Goal: Transaction & Acquisition: Purchase product/service

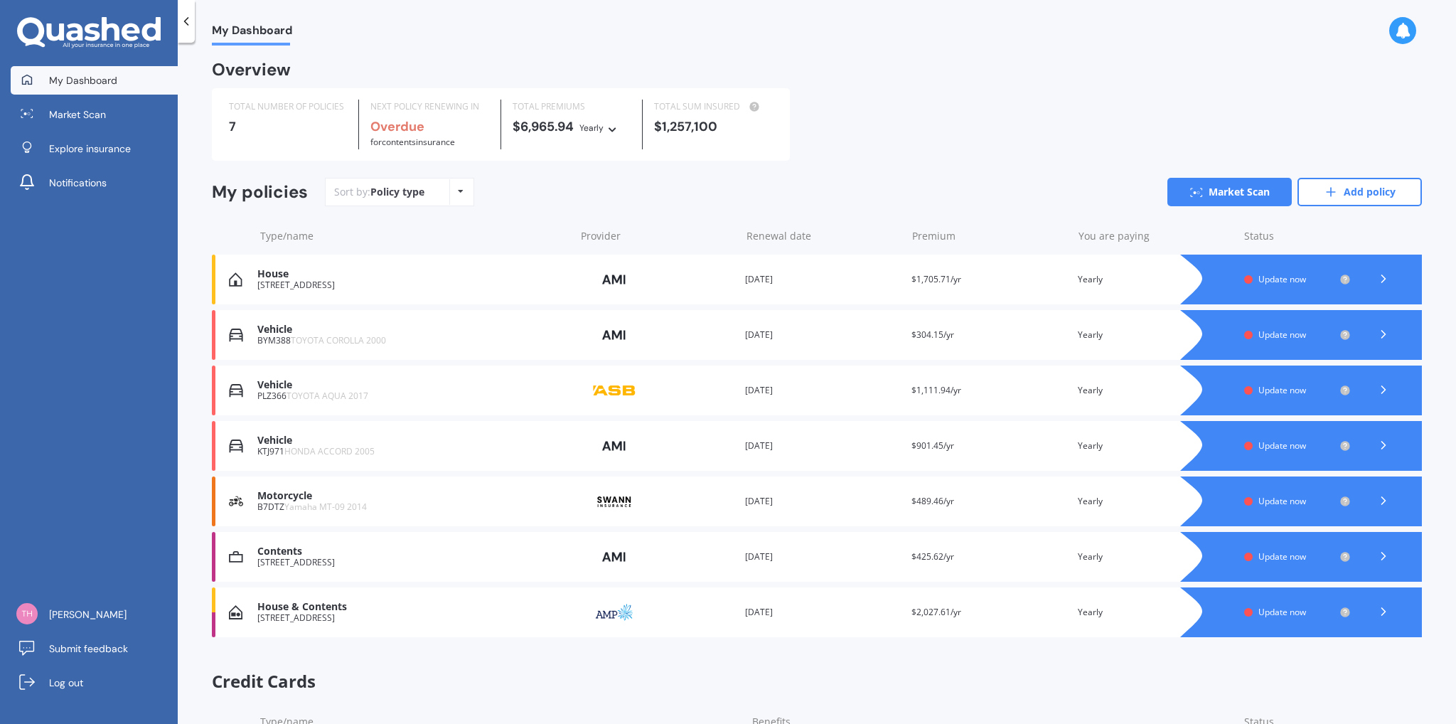
click at [299, 398] on span "TOYOTA AQUA 2017" at bounding box center [328, 396] width 82 height 12
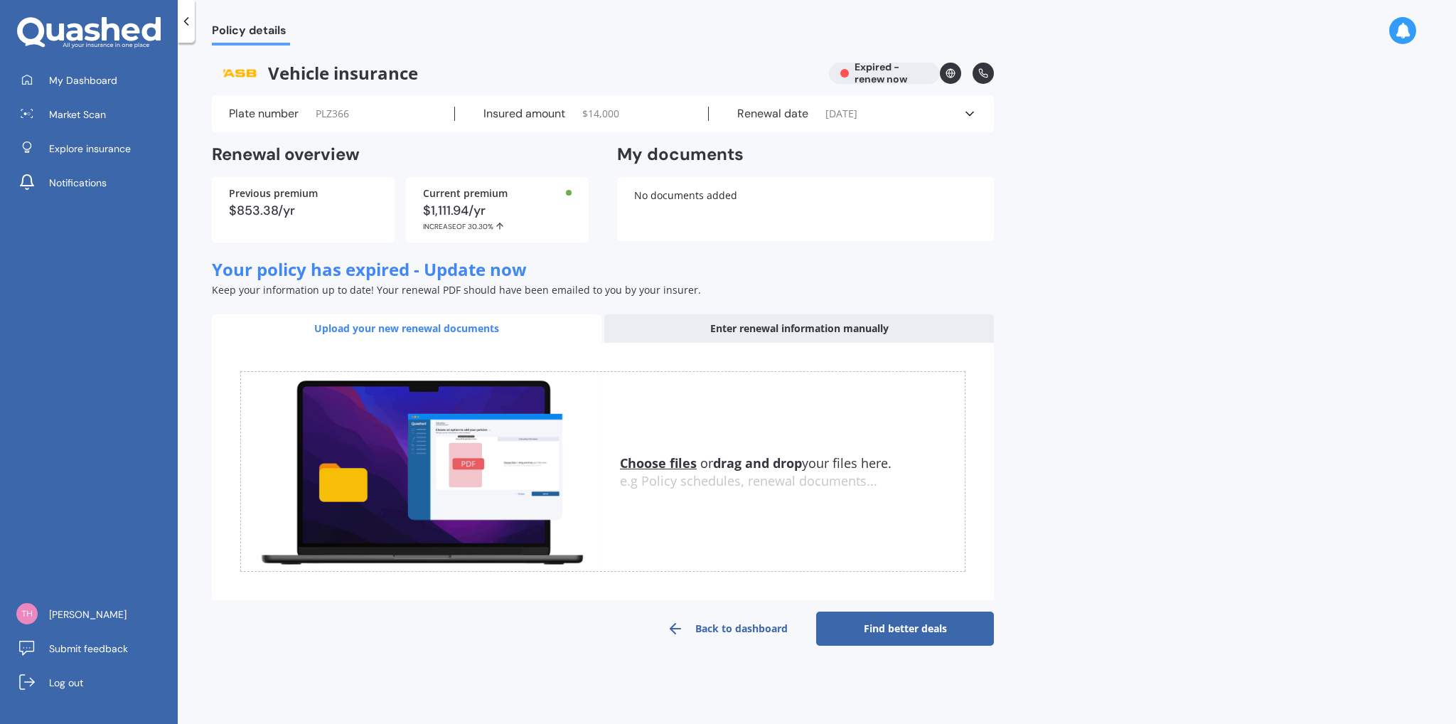
click at [756, 328] on div "Enter renewal information manually" at bounding box center [799, 328] width 390 height 28
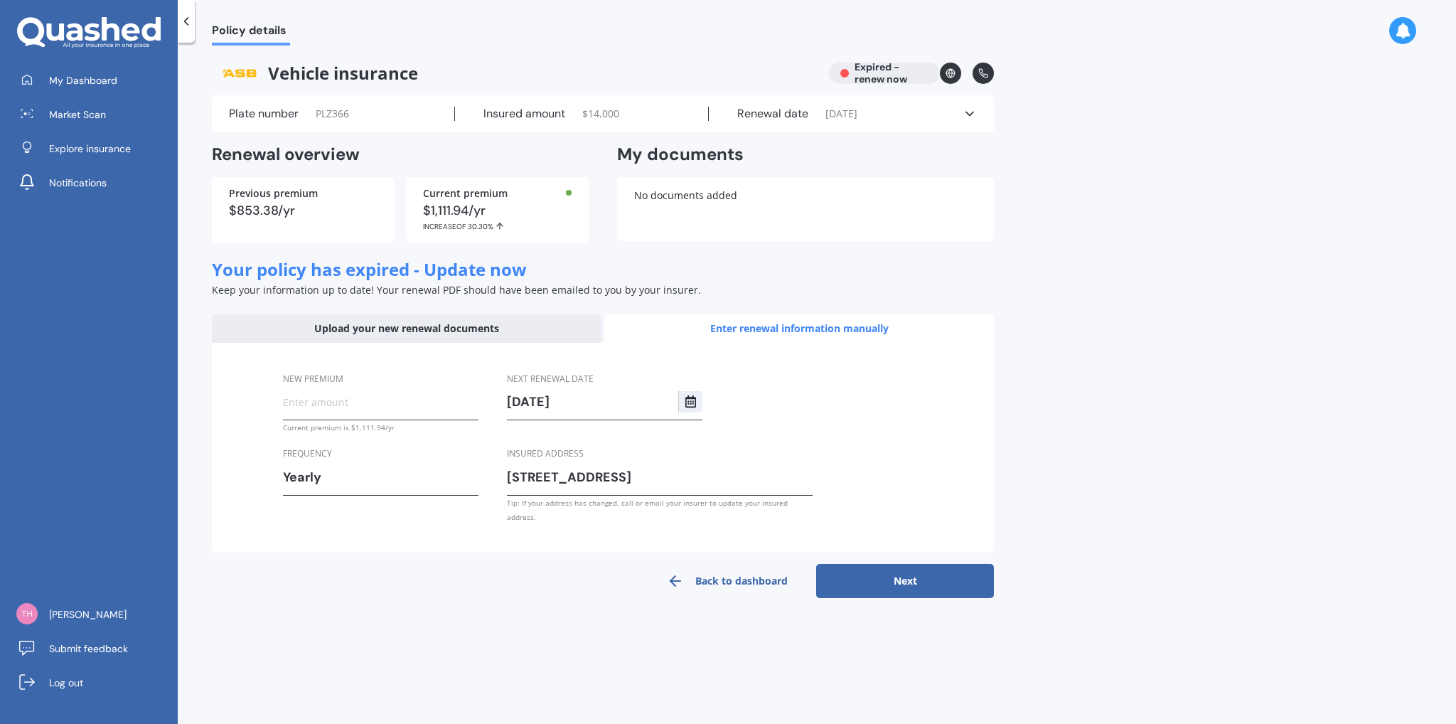
click at [375, 402] on input "New premium" at bounding box center [381, 401] width 196 height 21
click at [401, 395] on input "New premium" at bounding box center [381, 401] width 196 height 21
type input "$1,429.91"
click at [943, 581] on button "Next" at bounding box center [905, 581] width 178 height 34
select select "17"
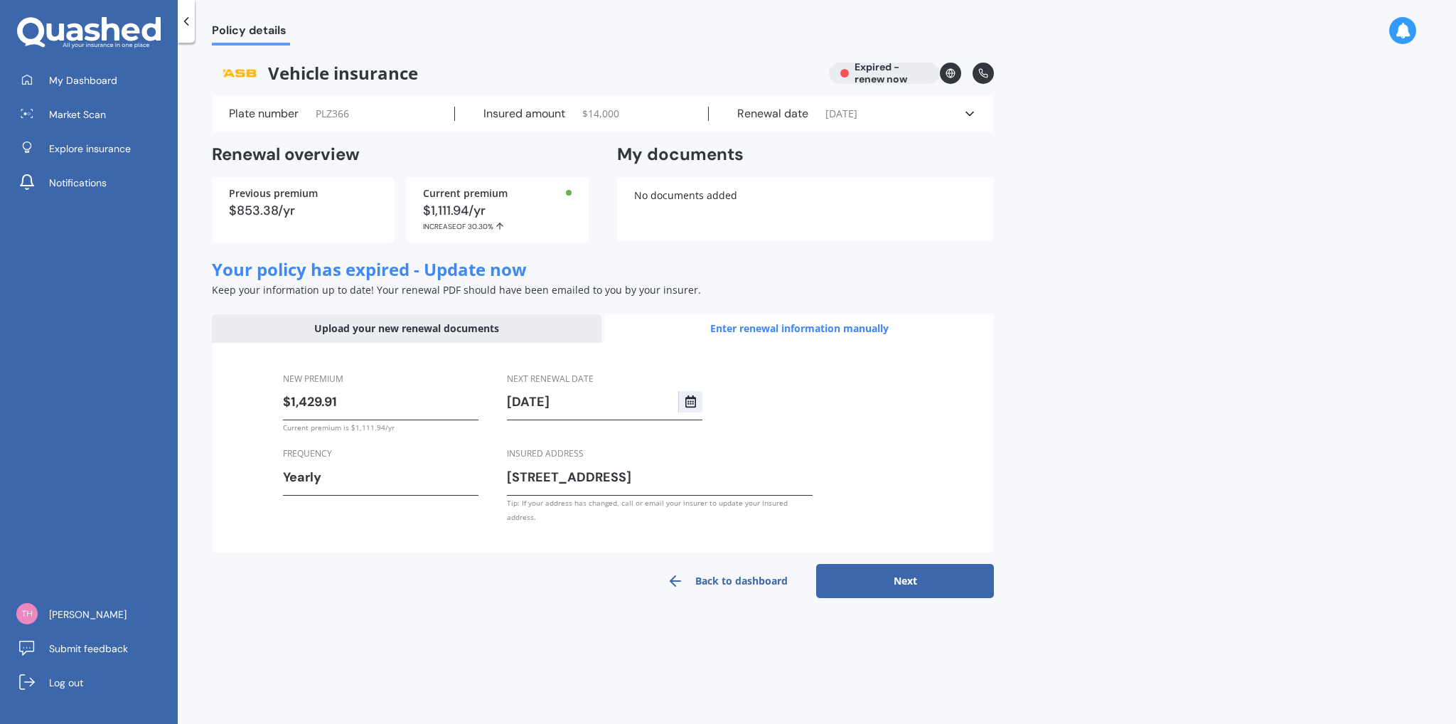
select select "09"
select select "2025"
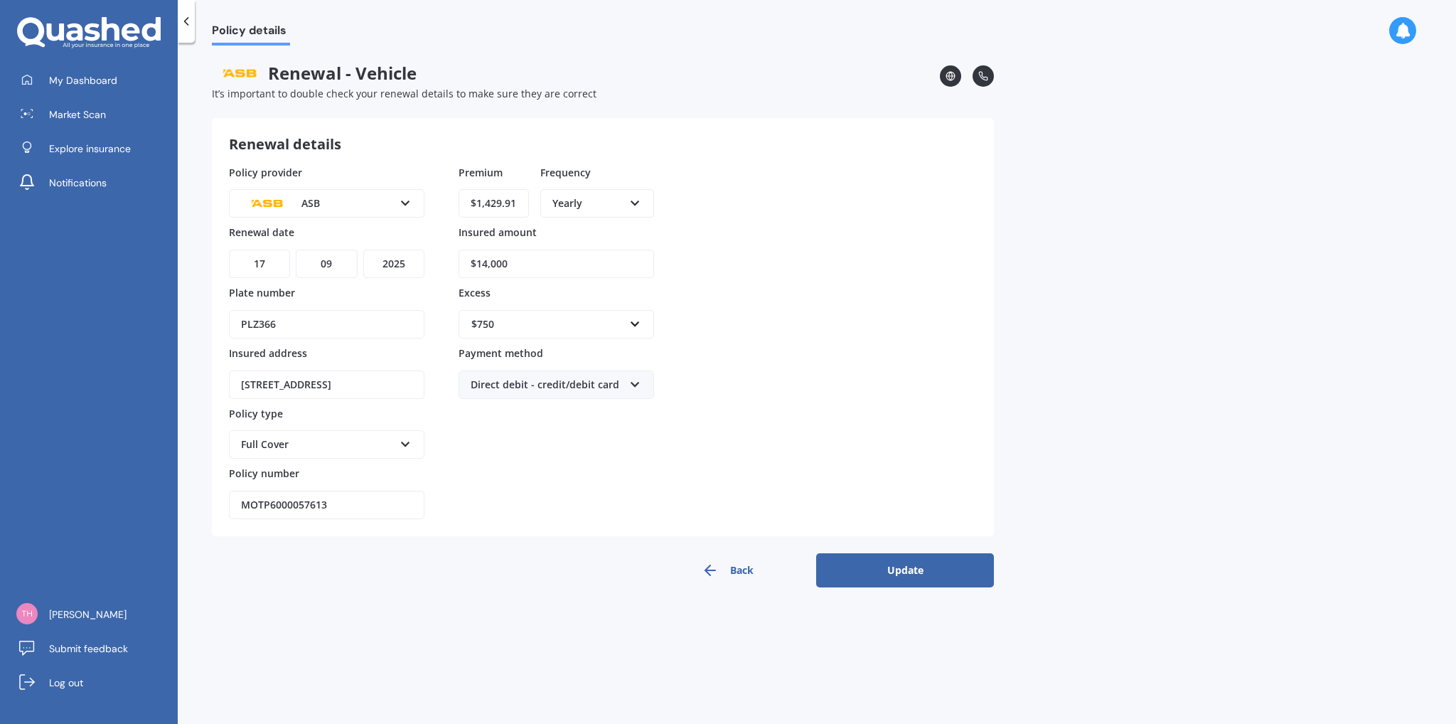
click at [560, 319] on div "$750" at bounding box center [547, 324] width 153 height 16
click at [832, 331] on div "Policy provider ASB AA AMI AMP ANZ ASB [PERSON_NAME] Ando Assurant Autosure BNZ…" at bounding box center [603, 342] width 748 height 355
click at [534, 259] on input "$14,000" at bounding box center [557, 264] width 196 height 28
click at [540, 262] on input "$14,000" at bounding box center [557, 264] width 196 height 28
type input "$9,827"
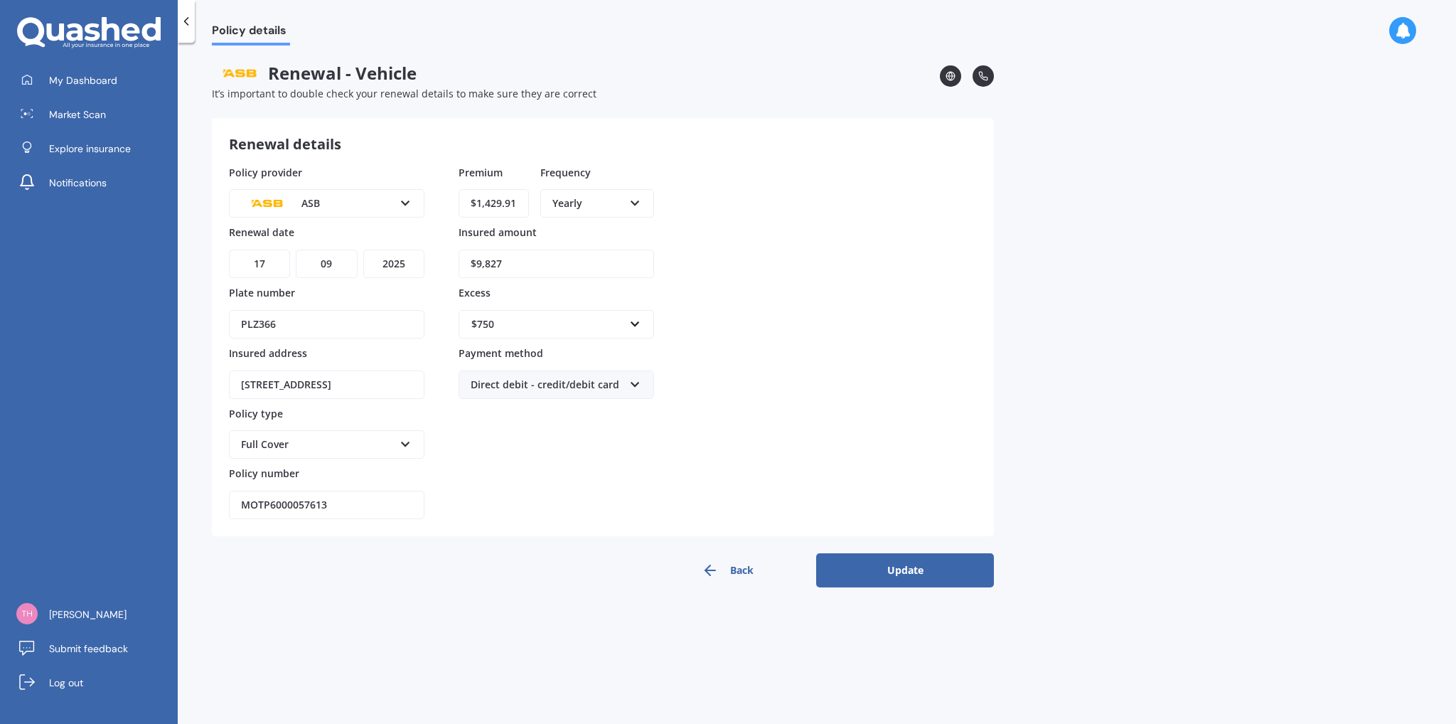
click at [604, 326] on div "$750" at bounding box center [547, 324] width 153 height 16
click at [604, 326] on input "text" at bounding box center [551, 324] width 183 height 27
click at [925, 308] on div "Policy provider ASB AA AMI AMP ANZ ASB [PERSON_NAME] Ando Assurant Autosure BNZ…" at bounding box center [603, 342] width 748 height 355
click at [912, 562] on button "Update" at bounding box center [905, 570] width 178 height 34
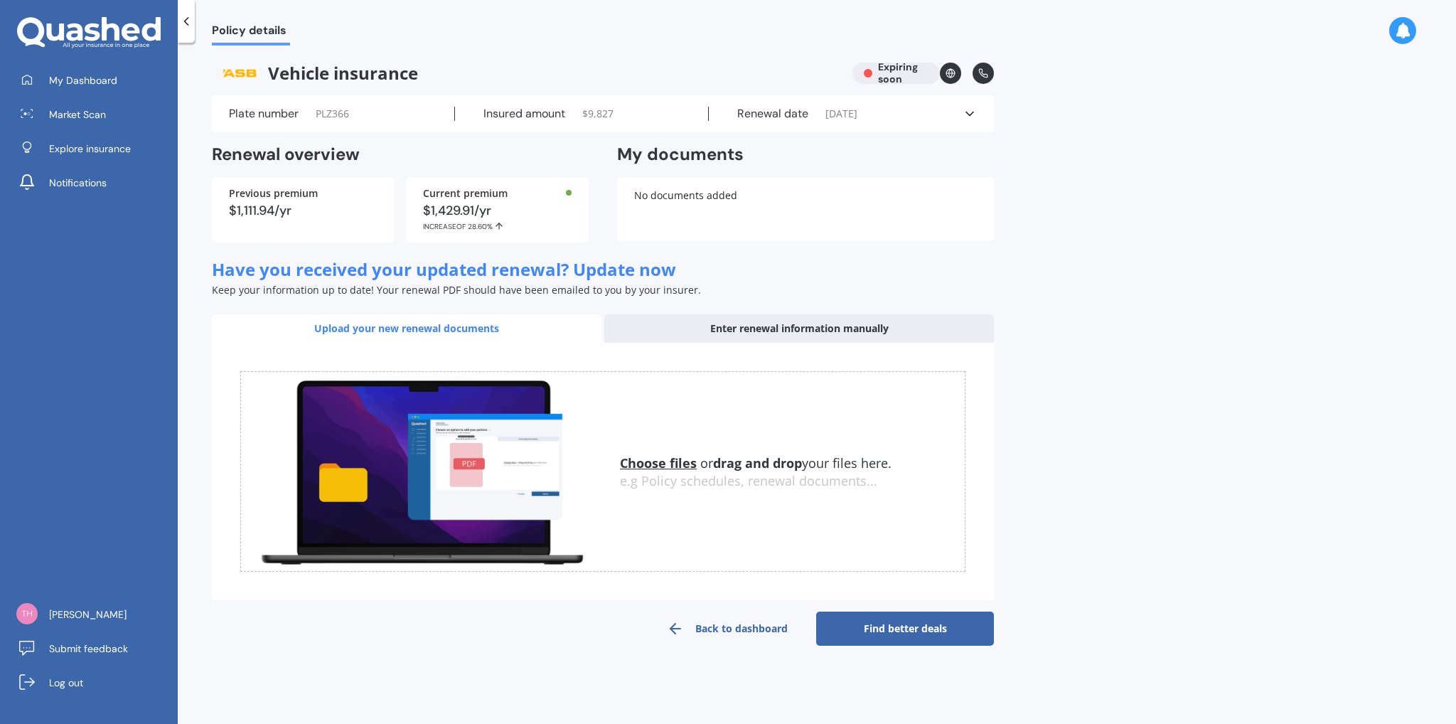
click at [678, 321] on div "Enter renewal information manually" at bounding box center [799, 328] width 390 height 28
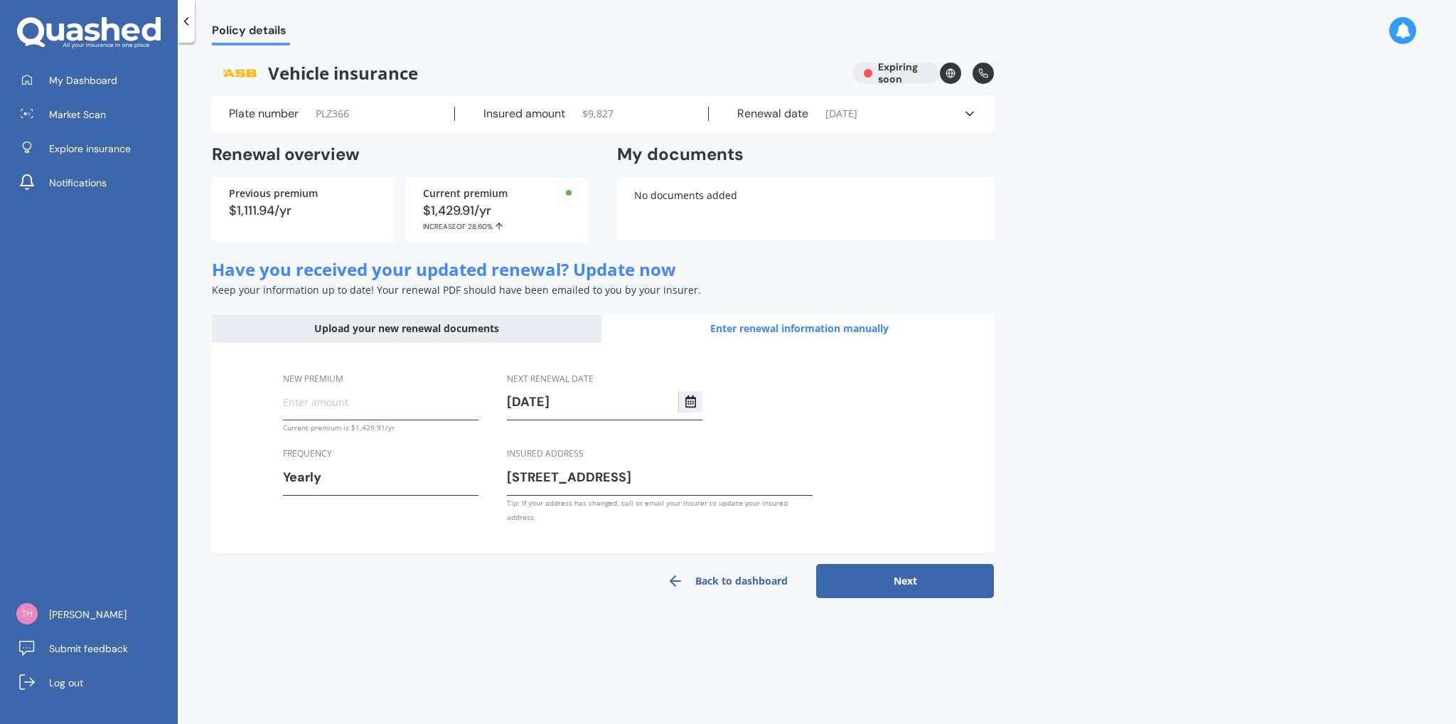
click at [329, 406] on input "New premium" at bounding box center [381, 401] width 196 height 21
type input "$1,429.91"
click at [911, 564] on button "Next" at bounding box center [905, 581] width 178 height 34
select select "17"
select select "09"
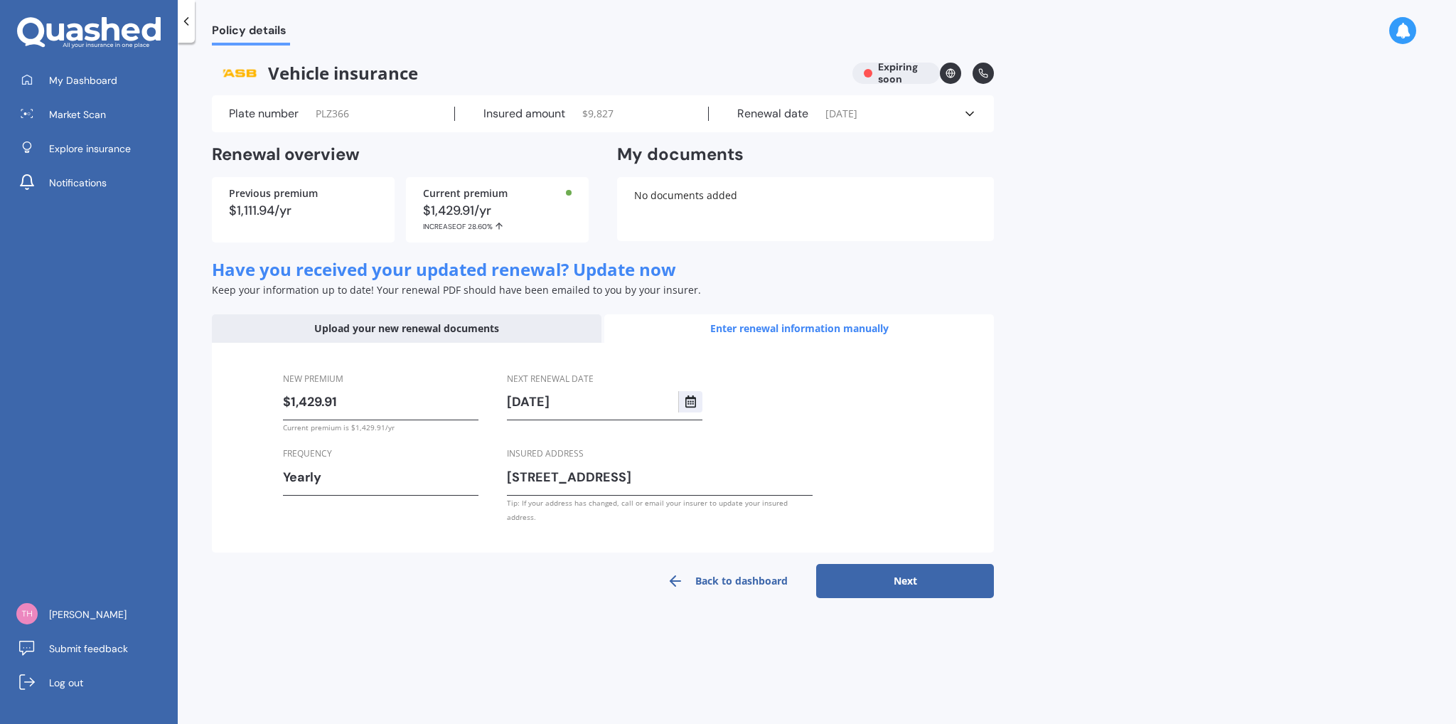
select select "2026"
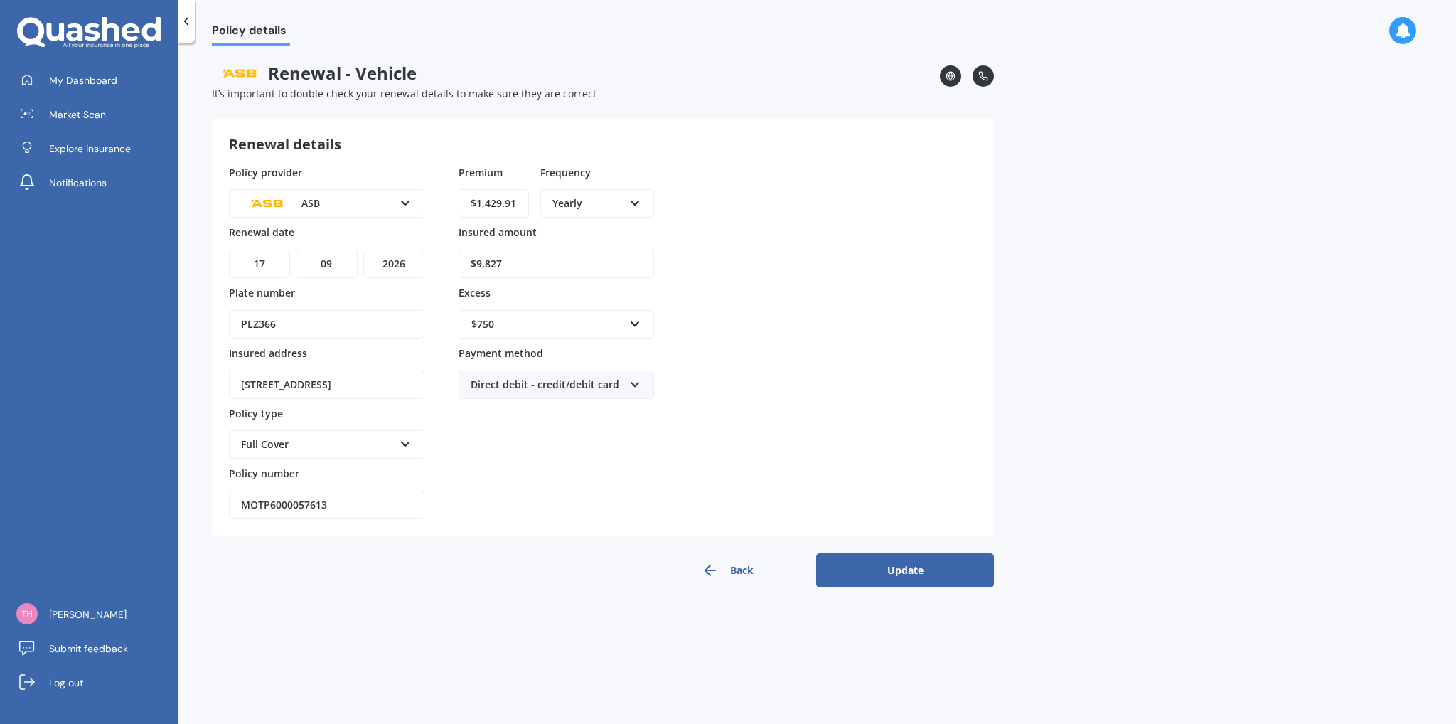
click at [884, 572] on button "Update" at bounding box center [905, 570] width 178 height 34
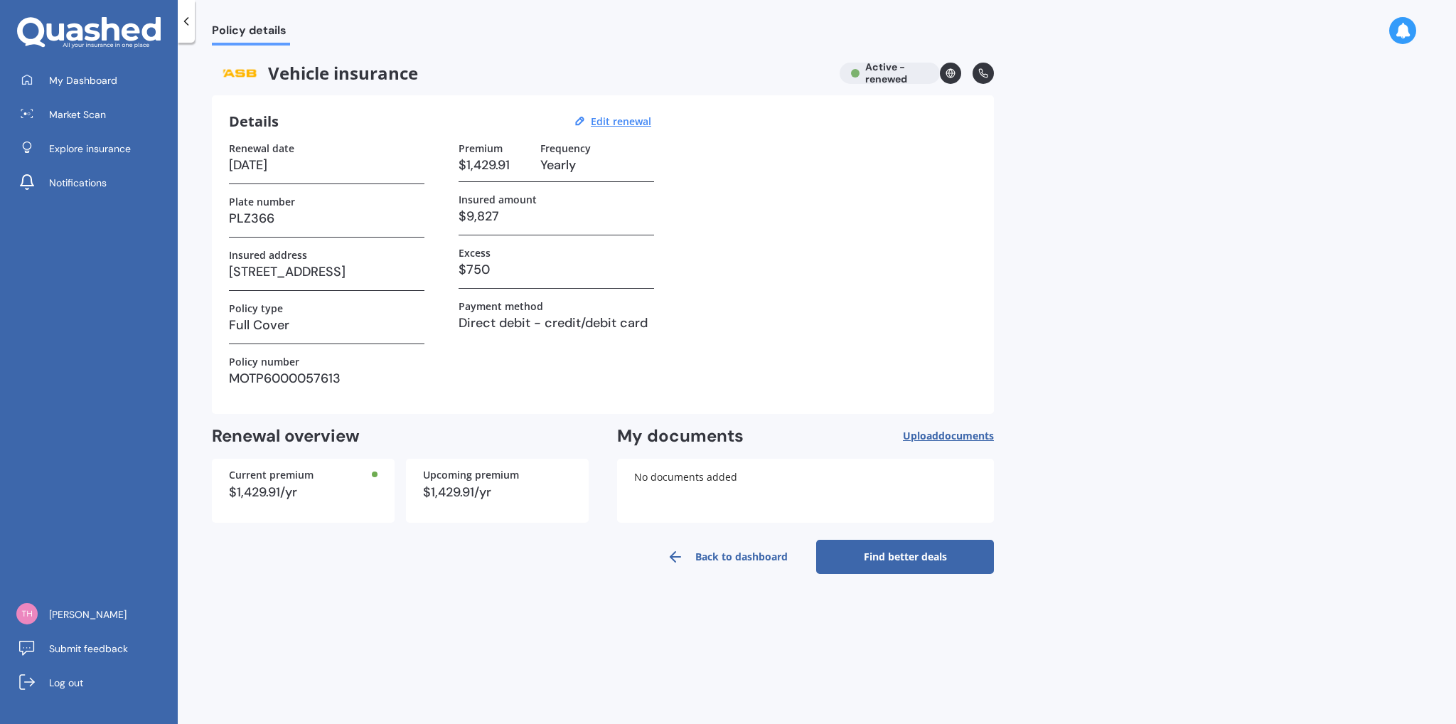
click at [454, 487] on div "$1,429.91/yr" at bounding box center [497, 492] width 149 height 13
click at [921, 555] on link "Find better deals" at bounding box center [905, 557] width 178 height 34
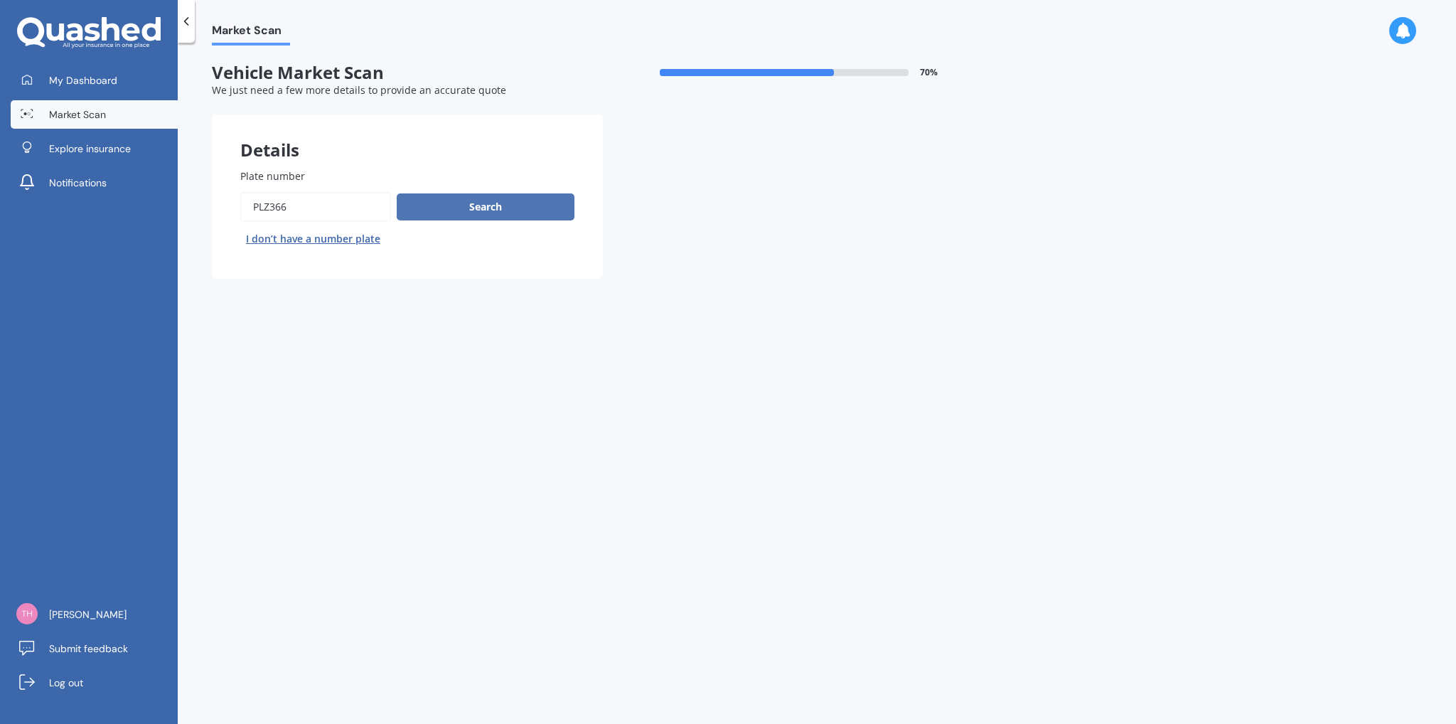
click at [515, 216] on button "Search" at bounding box center [486, 206] width 178 height 27
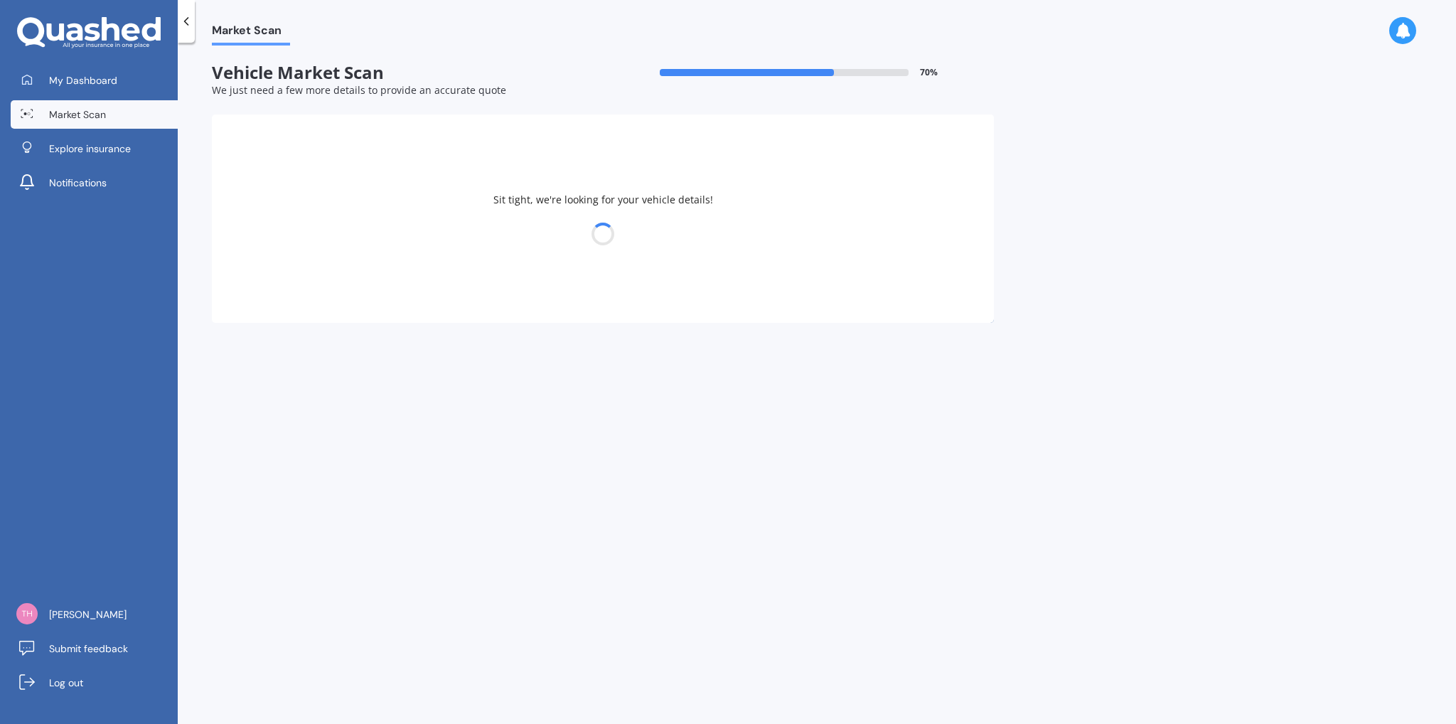
select select "TOYOTA"
select select "AQUA"
select select "31"
select select "10"
select select "1992"
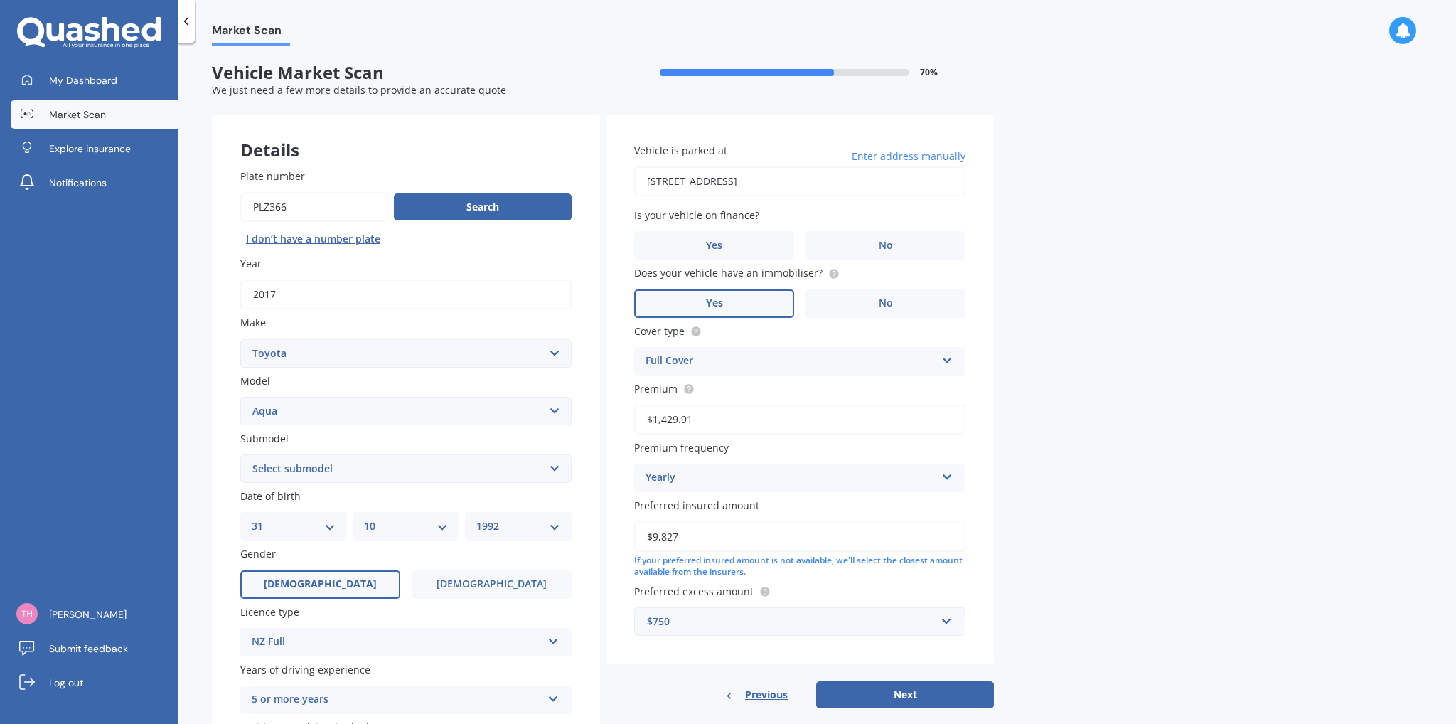
click at [737, 414] on input "$1,429.91" at bounding box center [799, 420] width 331 height 30
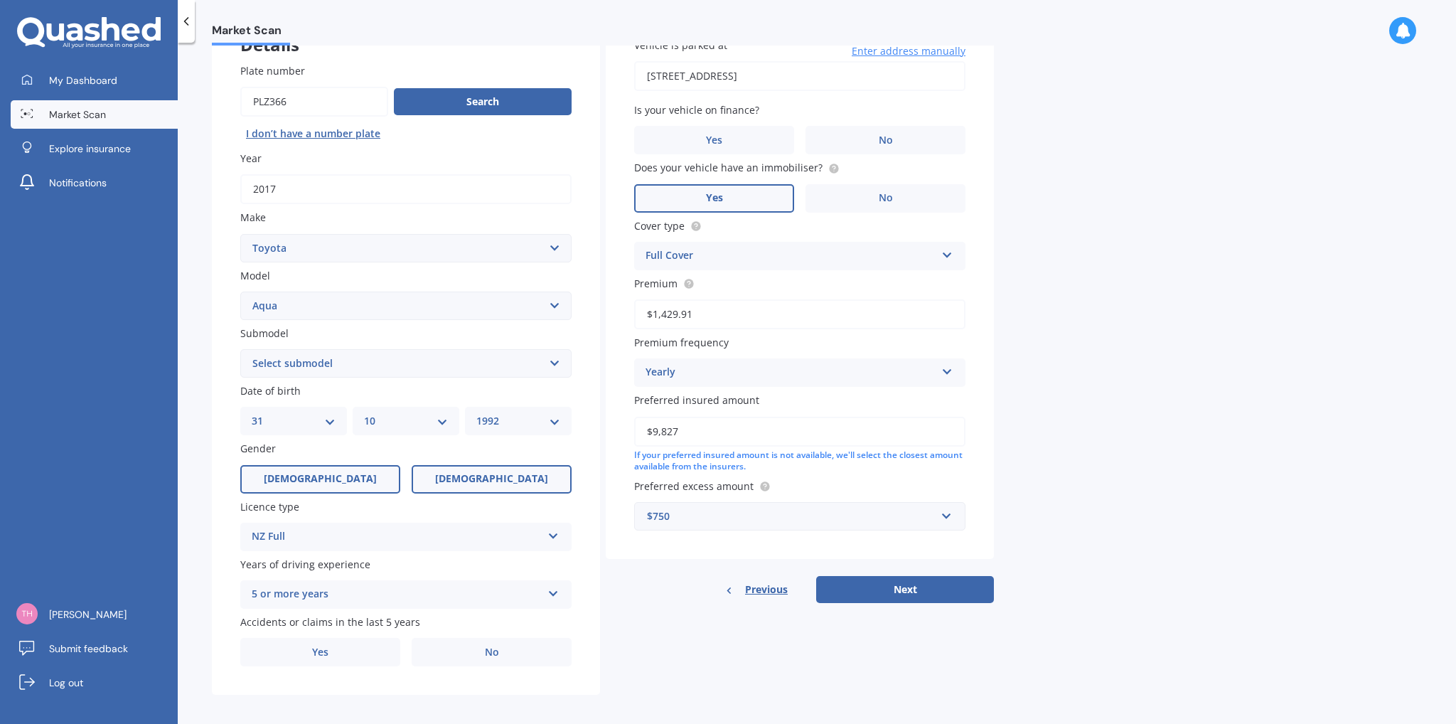
scroll to position [114, 0]
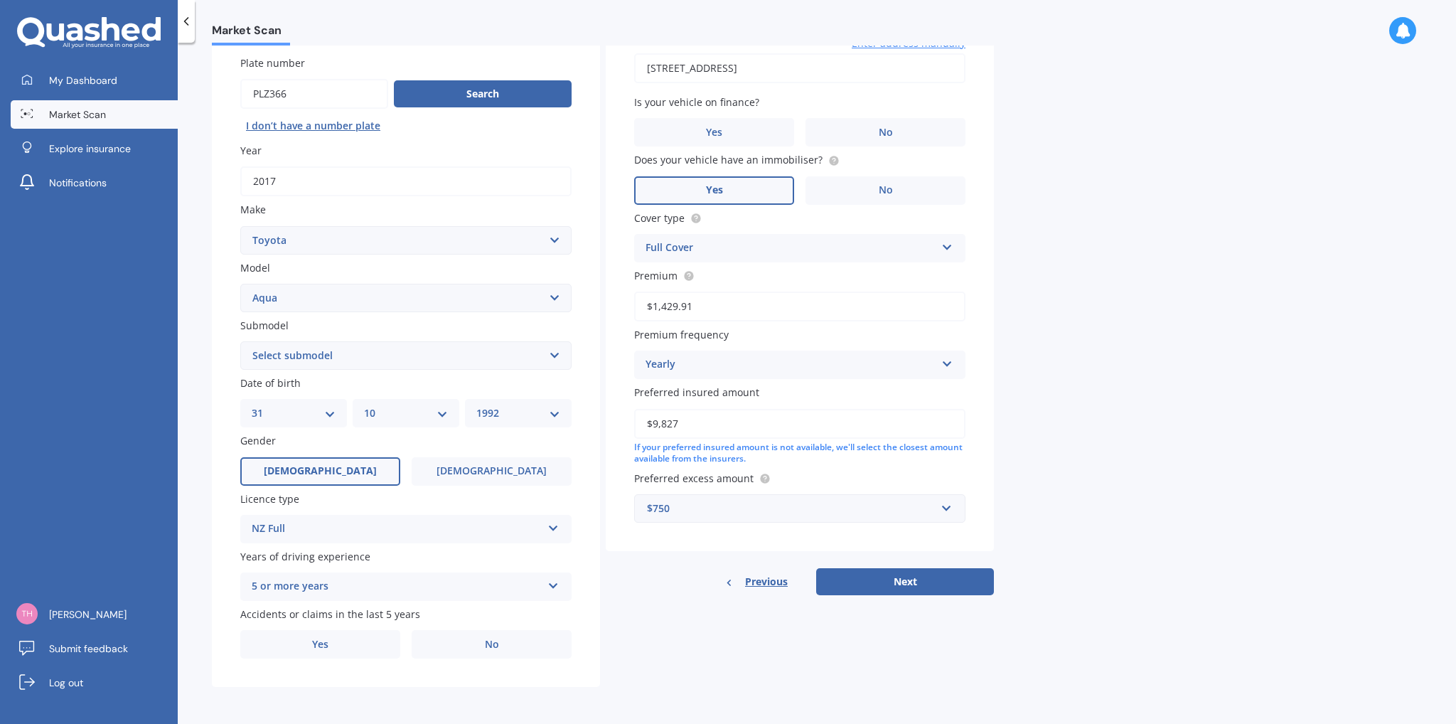
click at [468, 447] on label "Gender" at bounding box center [403, 440] width 326 height 15
click at [461, 478] on label "[DEMOGRAPHIC_DATA]" at bounding box center [492, 471] width 160 height 28
click at [0, 0] on input "[DEMOGRAPHIC_DATA]" at bounding box center [0, 0] width 0 height 0
click at [294, 415] on select "DD 01 02 03 04 05 06 07 08 09 10 11 12 13 14 15 16 17 18 19 20 21 22 23 24 25 2…" at bounding box center [294, 413] width 84 height 16
select select "30"
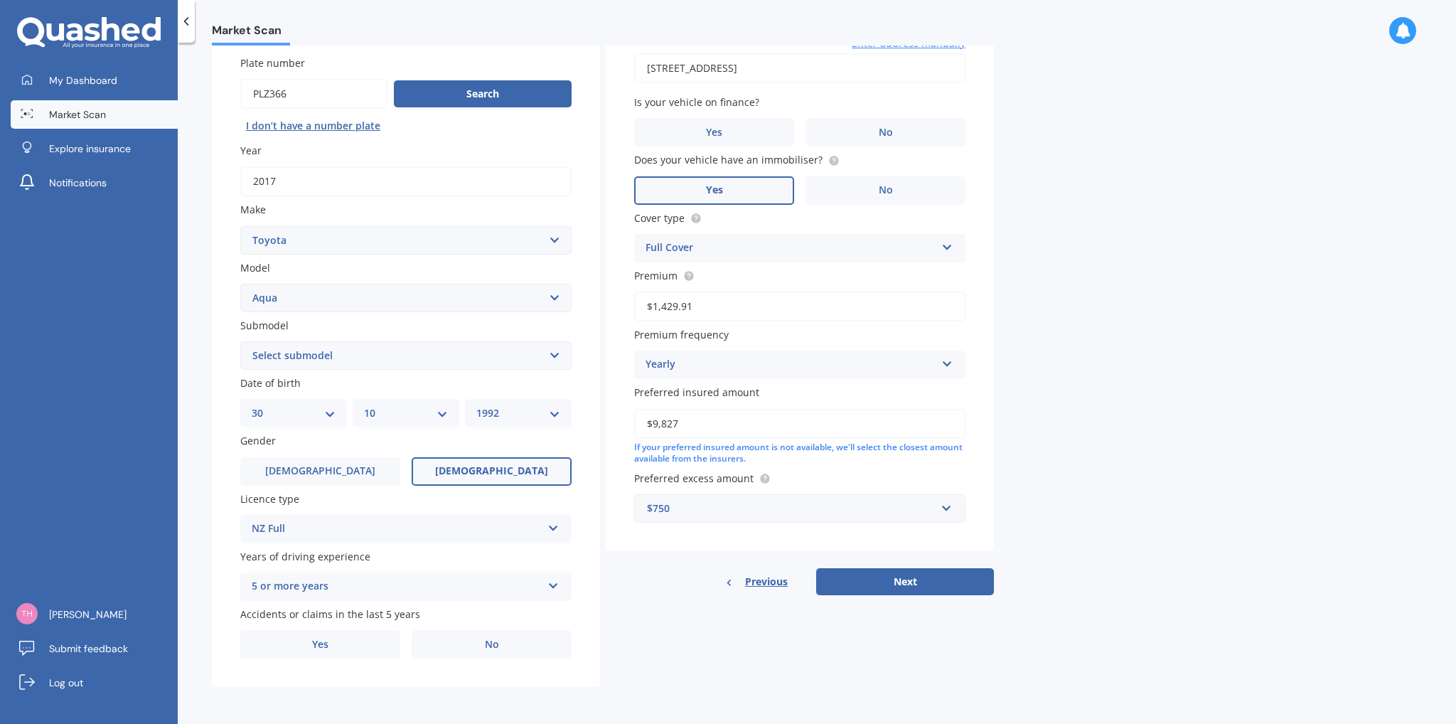
click at [252, 405] on select "DD 01 02 03 04 05 06 07 08 09 10 11 12 13 14 15 16 17 18 19 20 21 22 23 24 25 2…" at bounding box center [294, 413] width 84 height 16
click at [415, 411] on select "MM 01 02 03 04 05 06 07 08 09 10 11 12" at bounding box center [406, 413] width 84 height 16
select select "04"
click at [364, 405] on select "MM 01 02 03 04 05 06 07 08 09 10 11 12" at bounding box center [406, 413] width 84 height 16
click at [494, 413] on select "YYYY 2025 2024 2023 2022 2021 2020 2019 2018 2017 2016 2015 2014 2013 2012 2011…" at bounding box center [518, 413] width 84 height 16
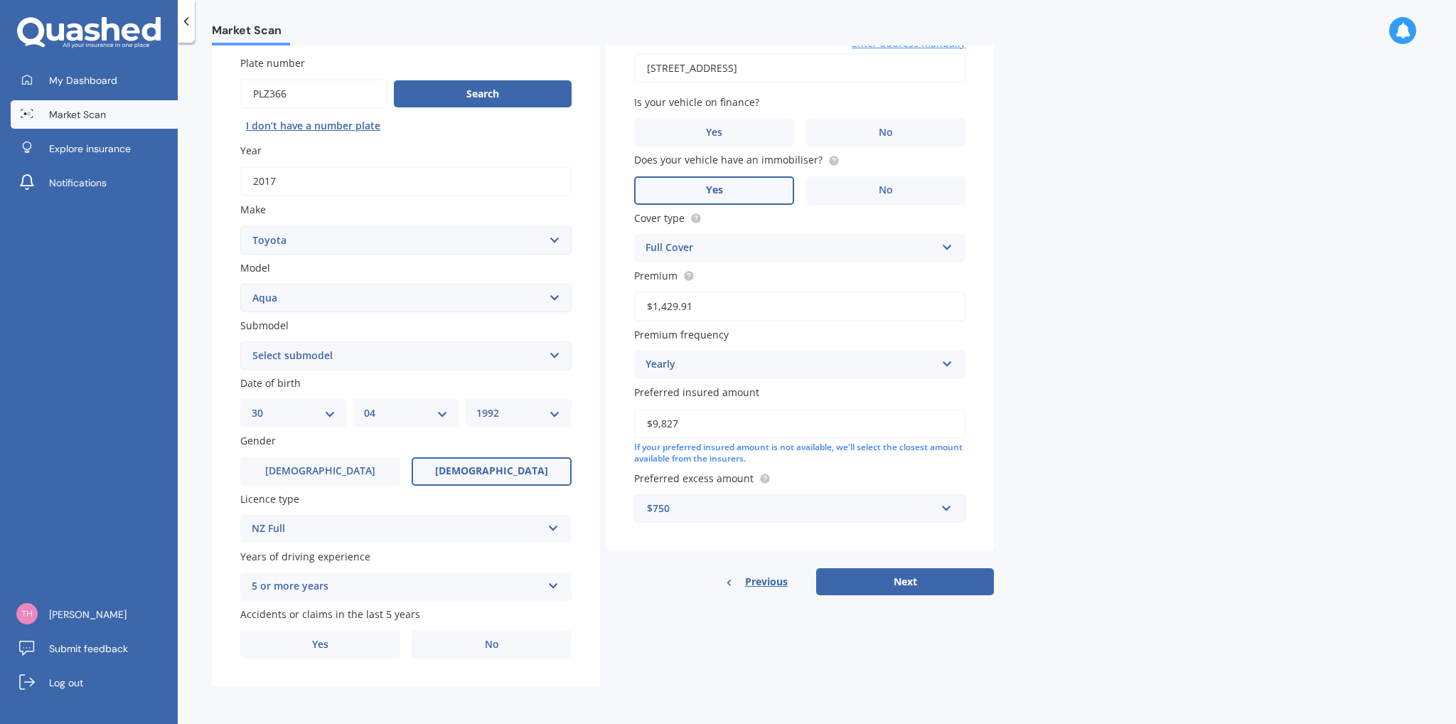
select select "1994"
click at [476, 405] on select "YYYY 2025 2024 2023 2022 2021 2020 2019 2018 2017 2016 2015 2014 2013 2012 2011…" at bounding box center [518, 413] width 84 height 16
click at [200, 530] on div "Market Scan Vehicle Market Scan 70 % We just need a few more details to provide…" at bounding box center [817, 385] width 1278 height 681
click at [503, 639] on label "No" at bounding box center [492, 644] width 160 height 28
click at [0, 0] on input "No" at bounding box center [0, 0] width 0 height 0
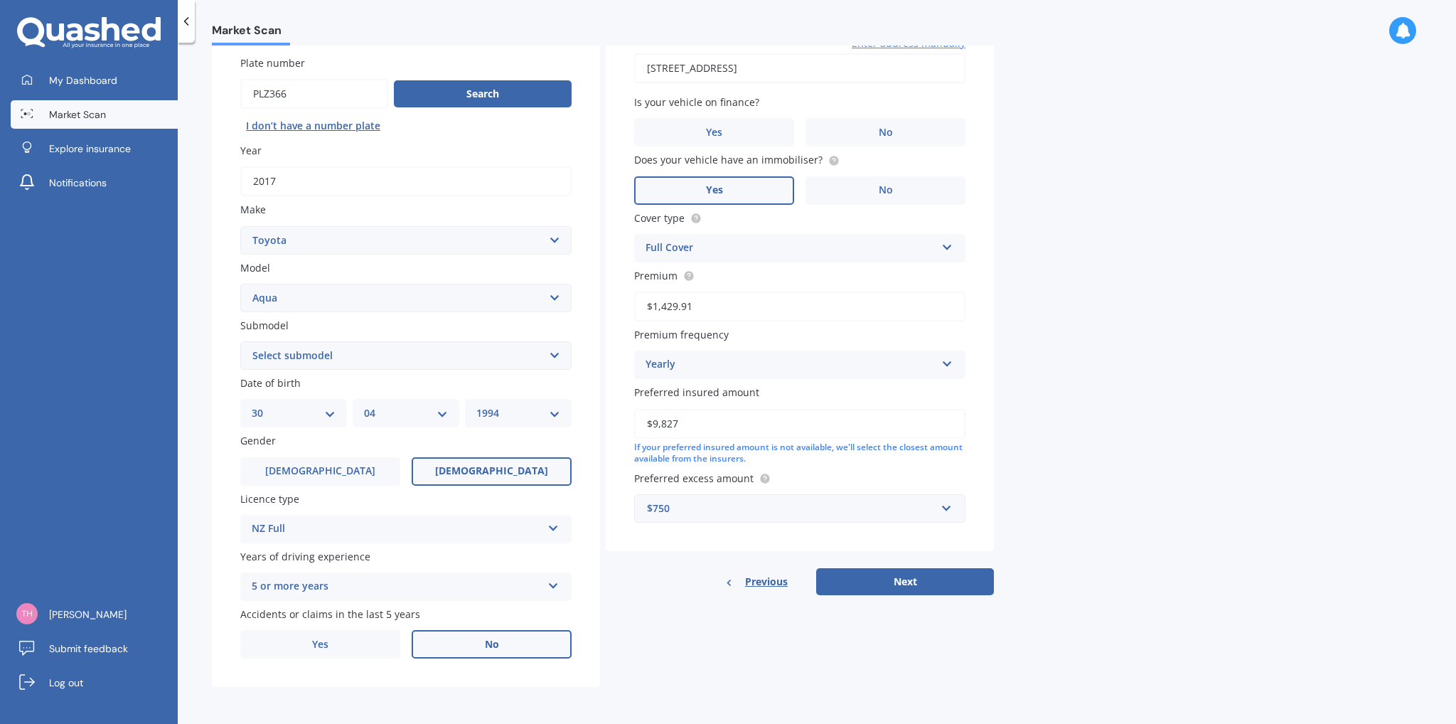
click at [365, 355] on select "Select submodel Hatchback Hybrid" at bounding box center [405, 355] width 331 height 28
select select "HYBRID"
click at [240, 341] on select "Select submodel Hatchback Hybrid" at bounding box center [405, 355] width 331 height 28
click at [287, 364] on select "Select submodel Hatchback Hybrid" at bounding box center [405, 355] width 331 height 28
click at [205, 395] on div "Market Scan Vehicle Market Scan 70 % We just need a few more details to provide…" at bounding box center [817, 385] width 1278 height 681
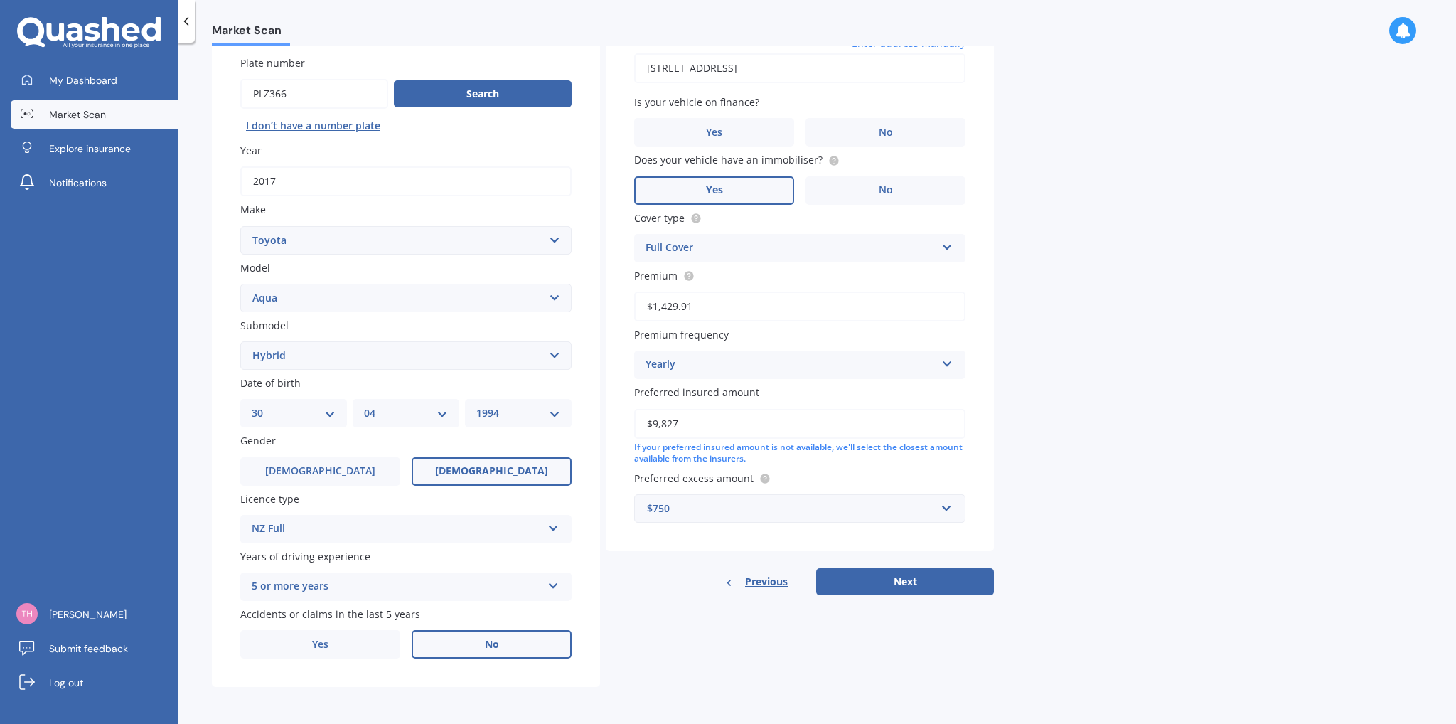
scroll to position [43, 0]
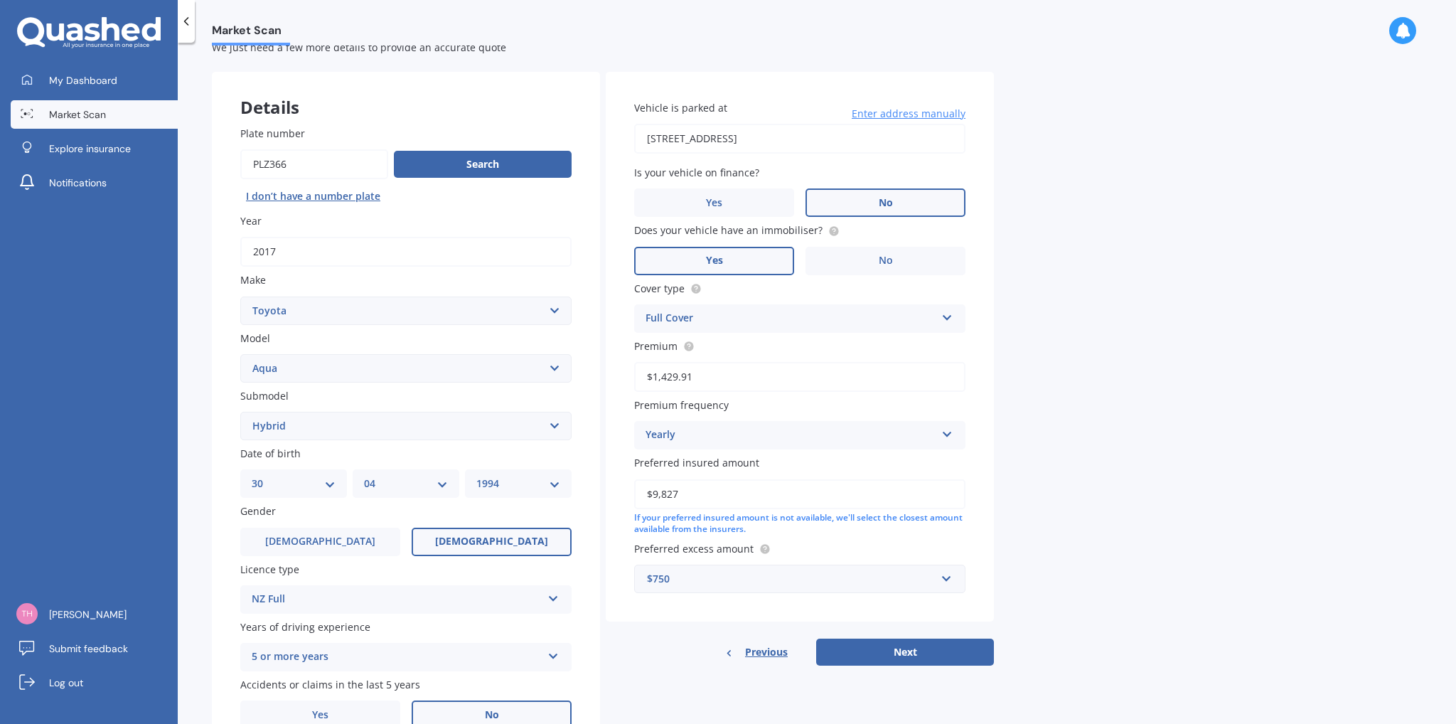
click at [862, 203] on label "No" at bounding box center [885, 202] width 160 height 28
click at [0, 0] on input "No" at bounding box center [0, 0] width 0 height 0
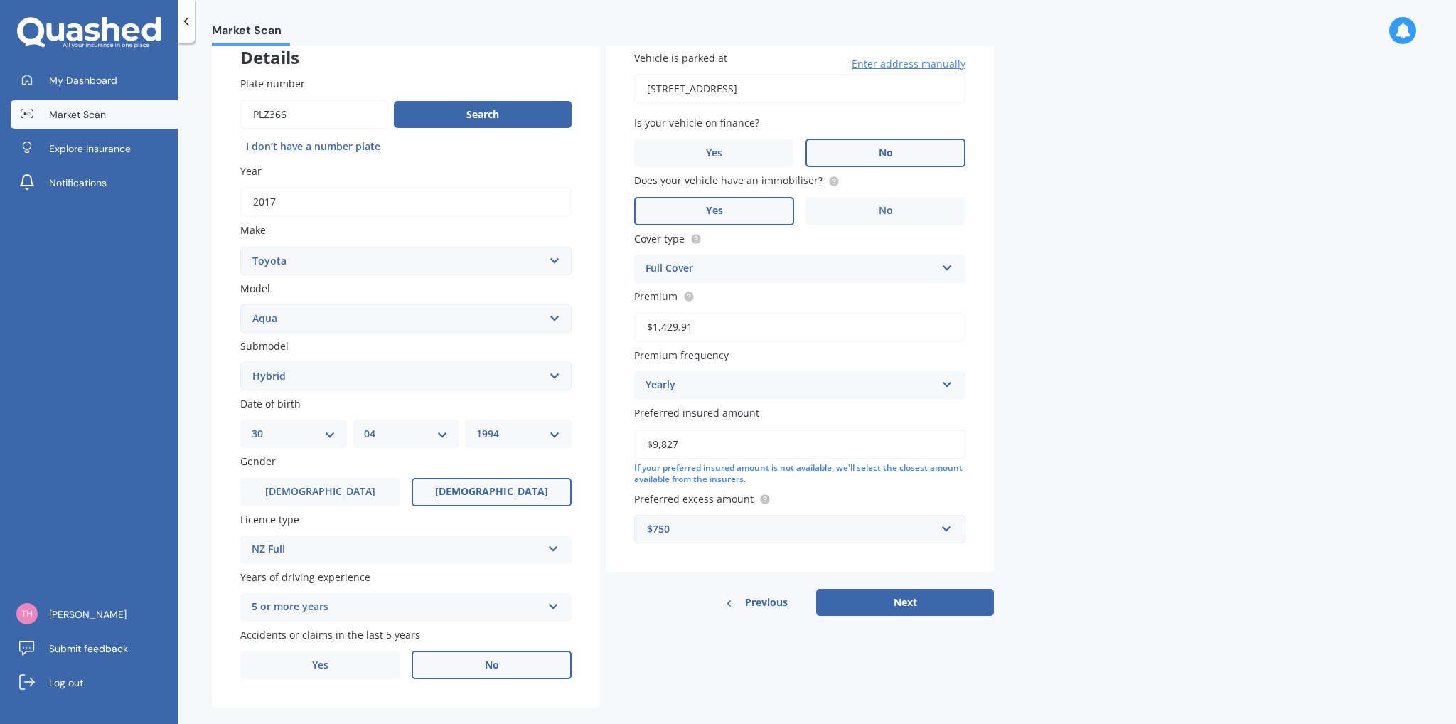
scroll to position [114, 0]
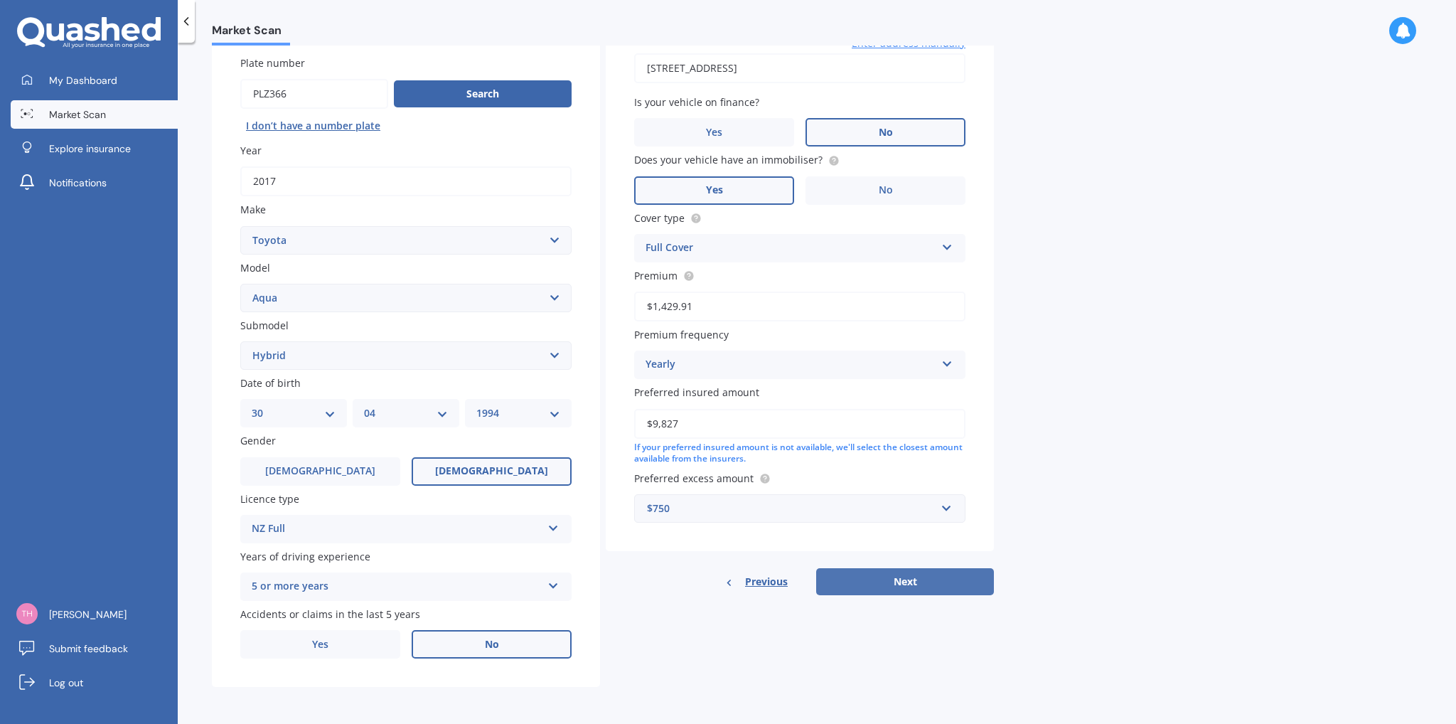
click at [901, 581] on button "Next" at bounding box center [905, 581] width 178 height 27
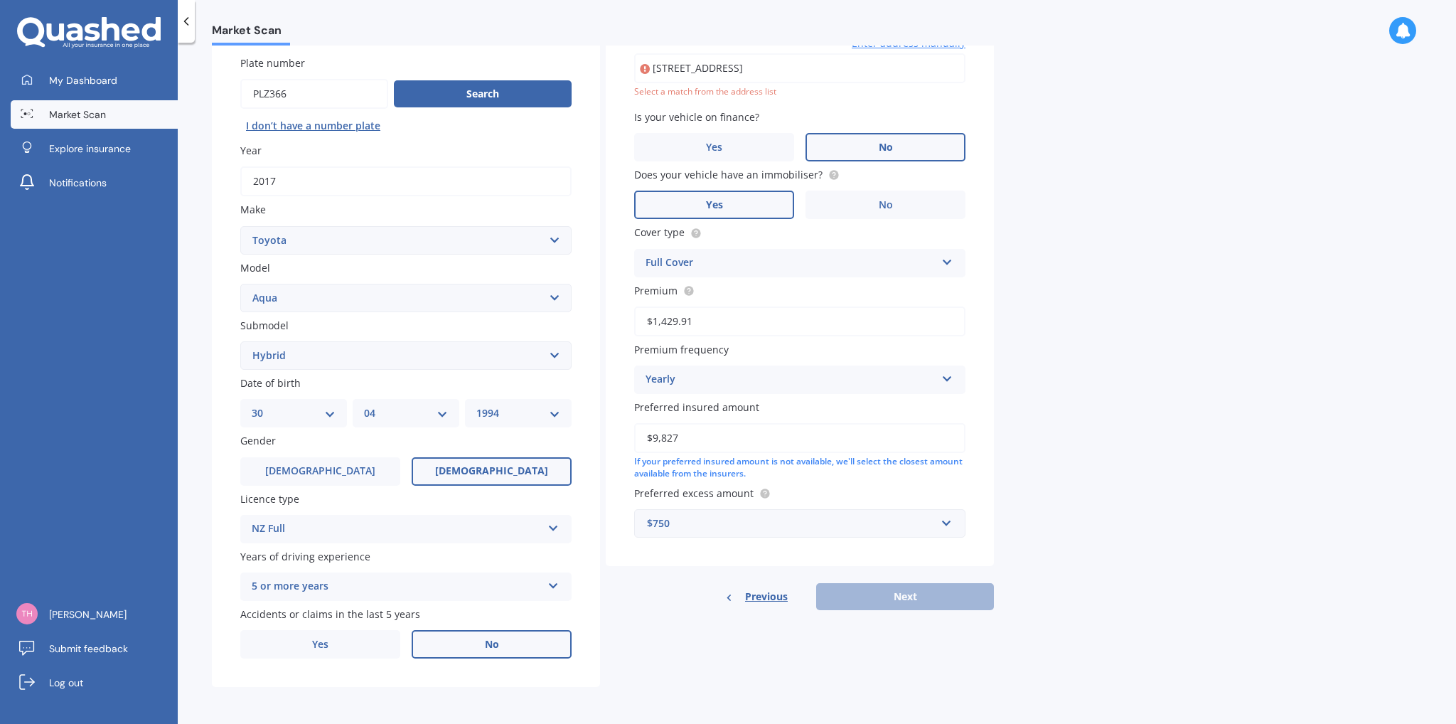
scroll to position [97, 0]
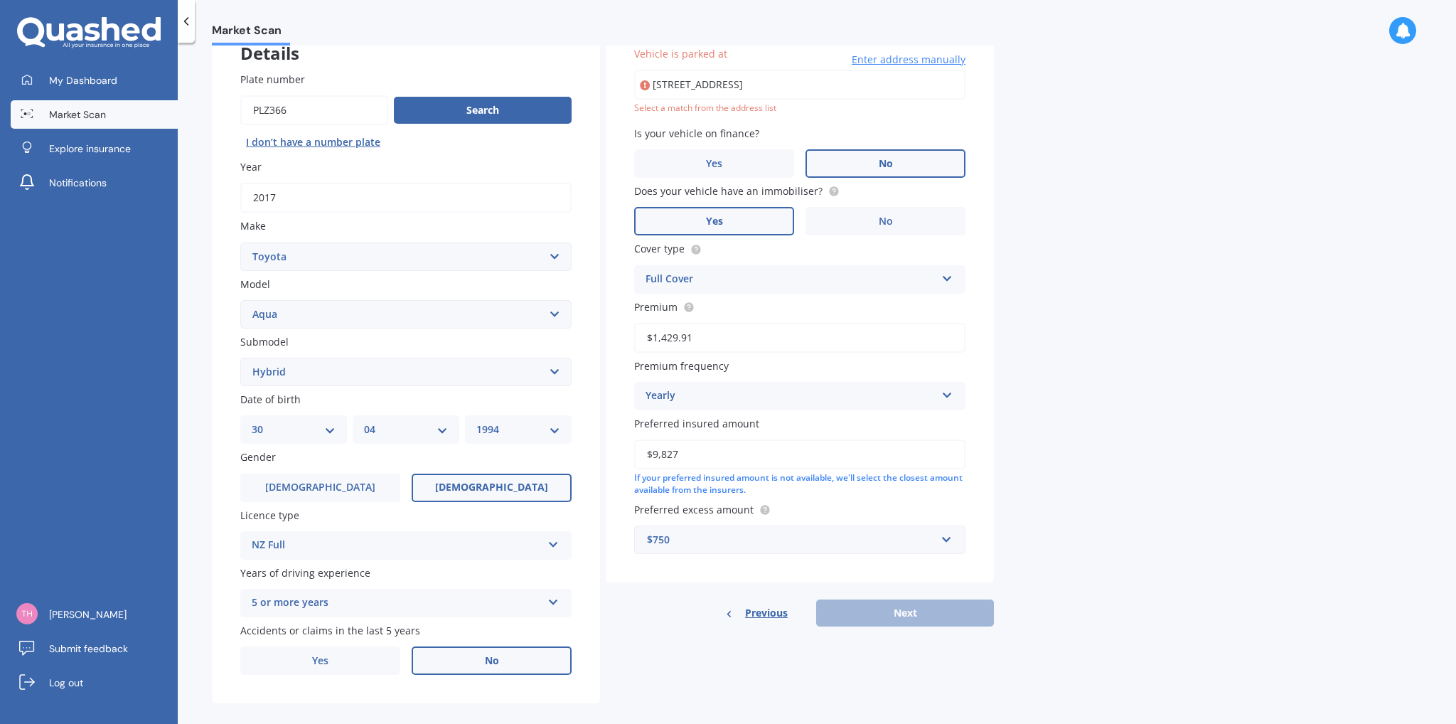
type input "[STREET_ADDRESS]"
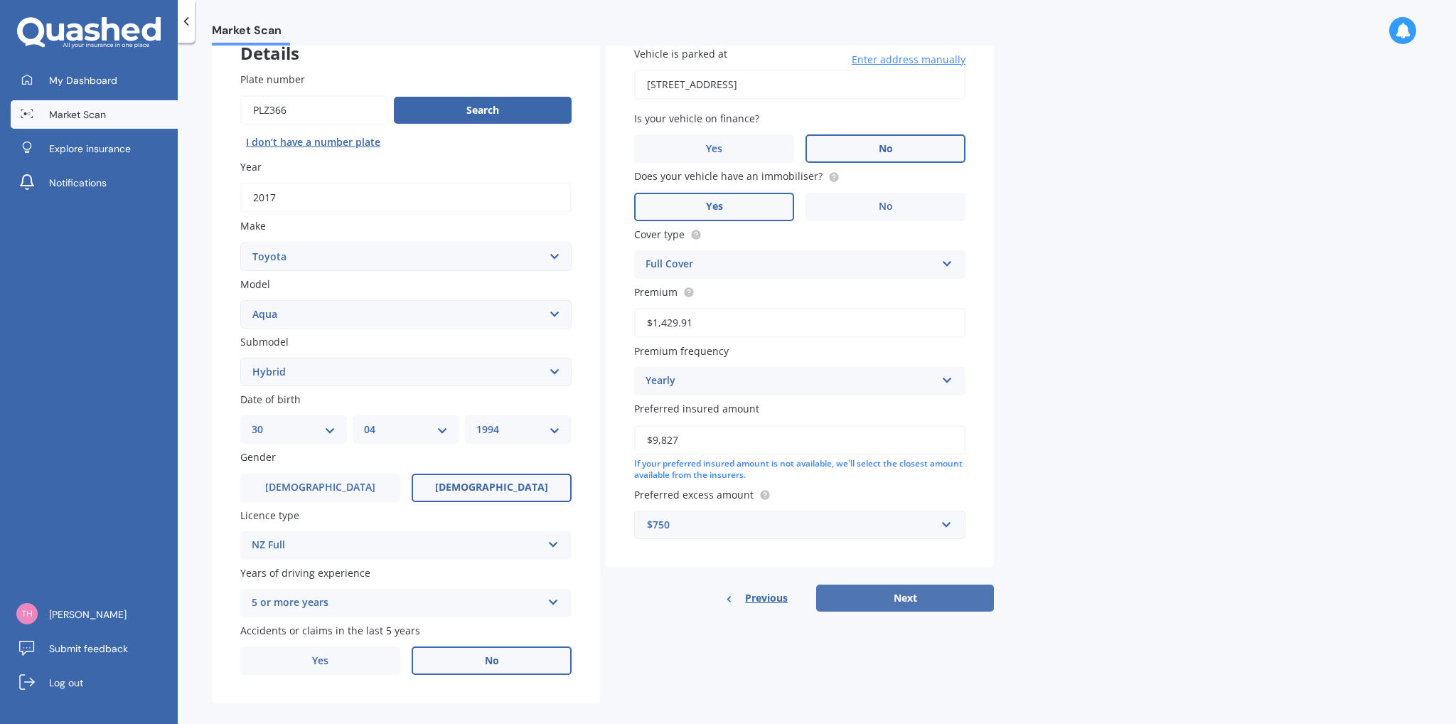
click at [910, 590] on button "Next" at bounding box center [905, 597] width 178 height 27
select select "30"
select select "04"
select select "1994"
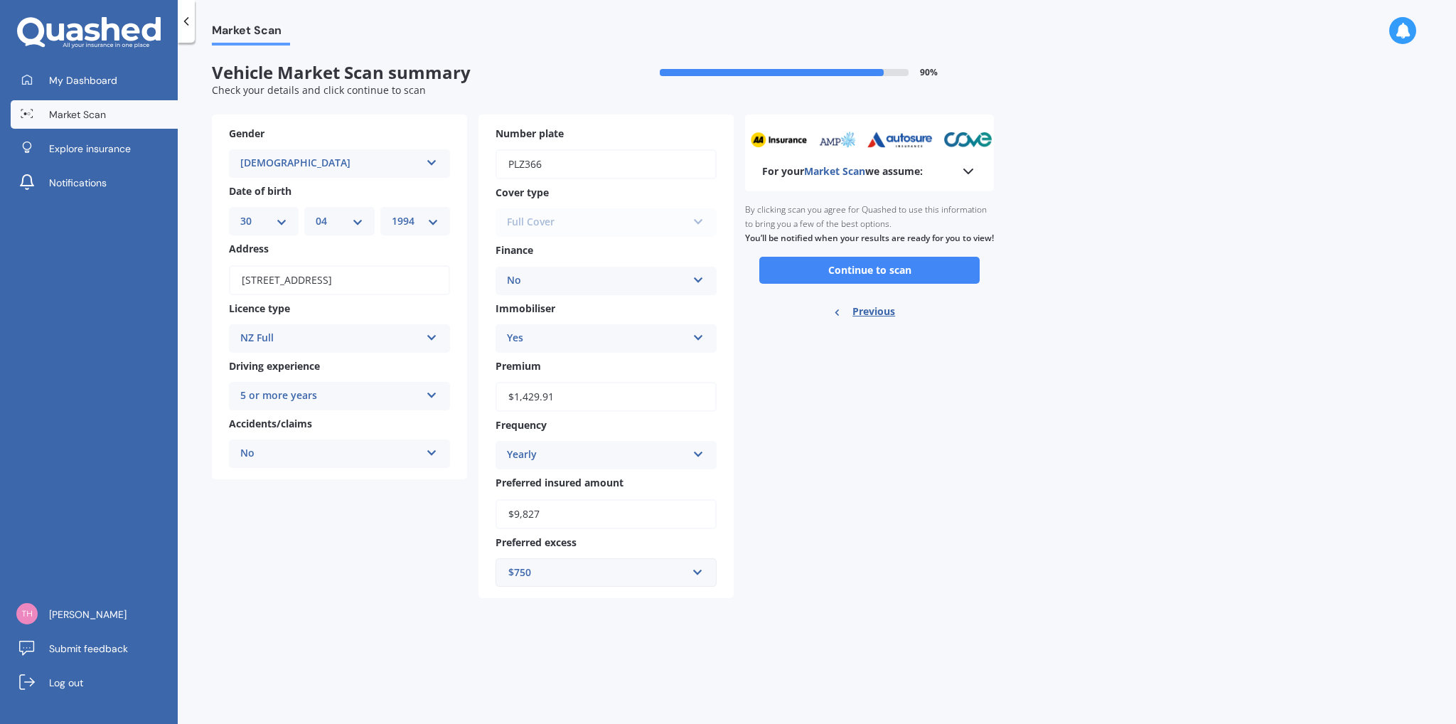
scroll to position [0, 0]
click at [830, 477] on div "For your Market Scan we assume: Ready to go By clicking scan you agree for Quas…" at bounding box center [869, 355] width 249 height 483
click at [834, 284] on button "Continue to scan" at bounding box center [869, 270] width 220 height 27
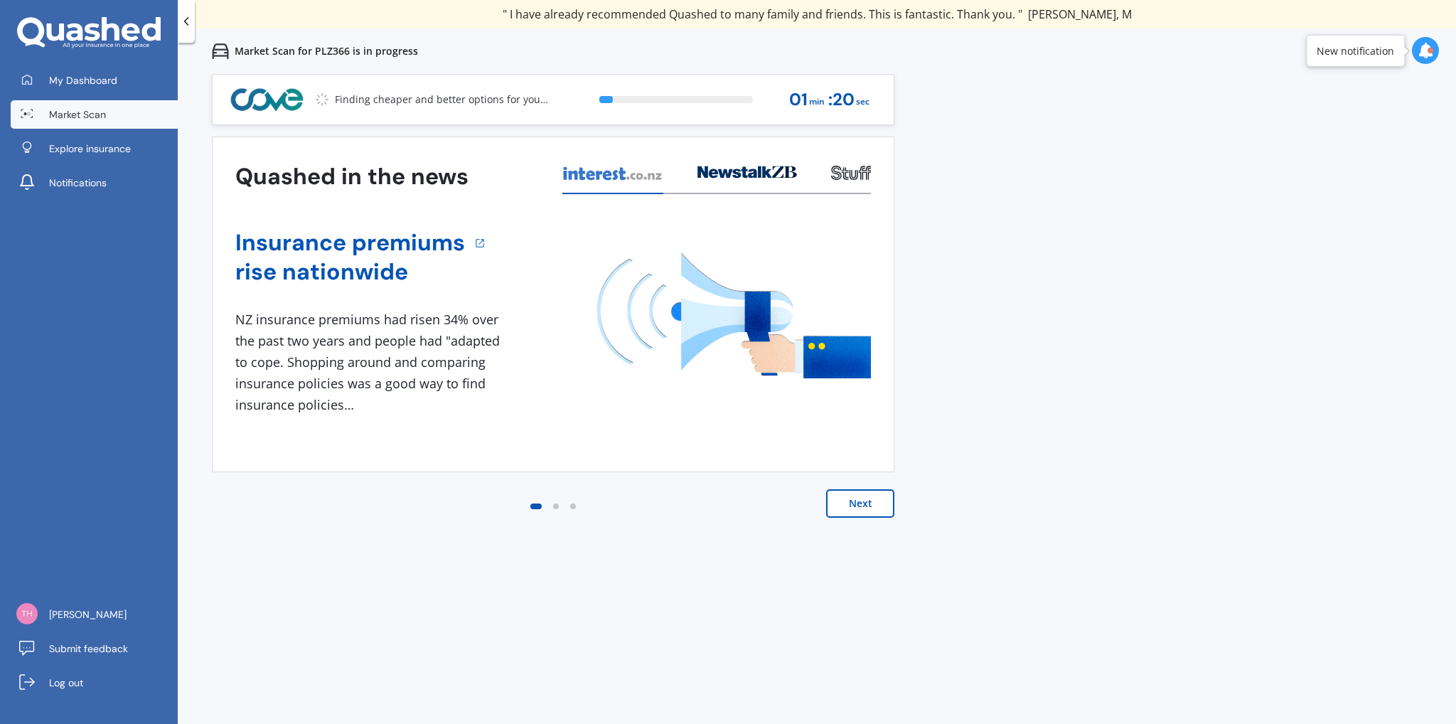
click at [1421, 53] on icon at bounding box center [1426, 51] width 16 height 16
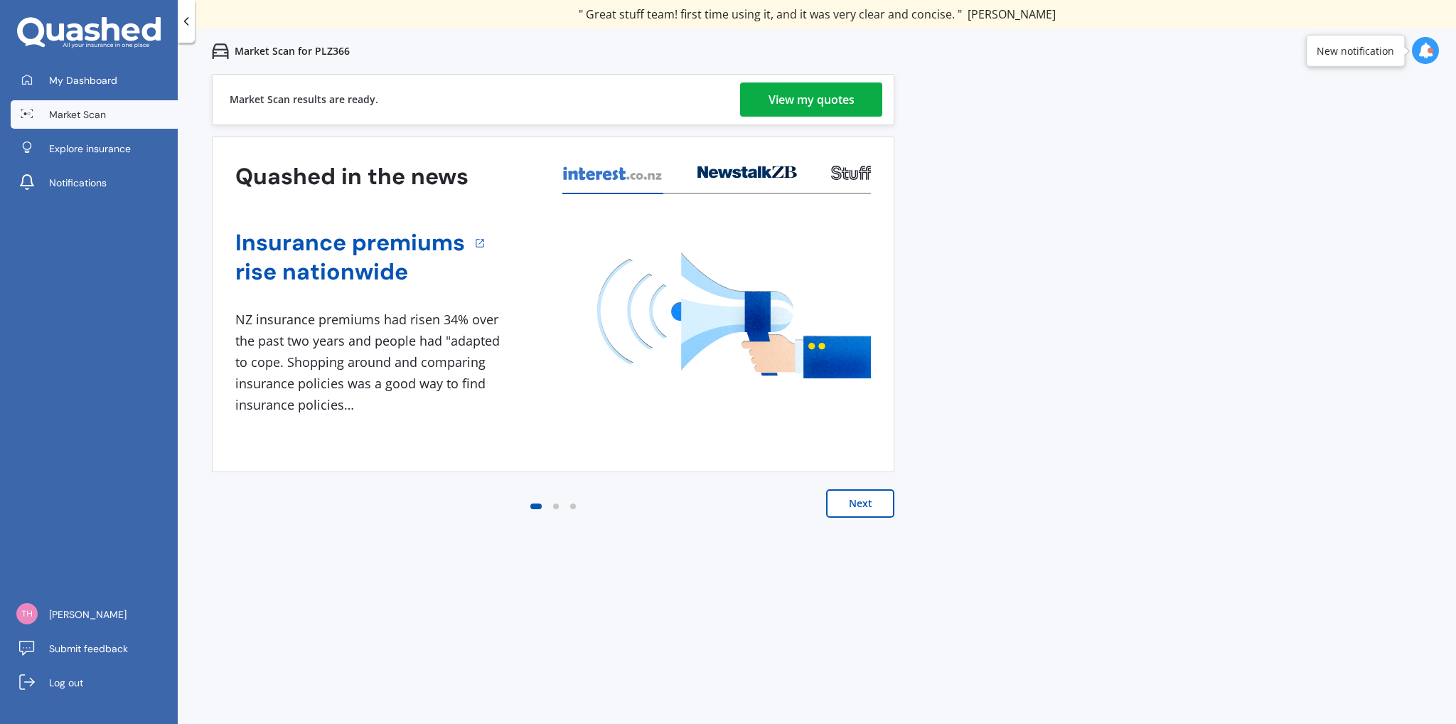
click at [987, 311] on div "Previous 60,000+ Kiwis have signed up to shop and save on insurance with us " H…" at bounding box center [817, 436] width 1278 height 724
click at [869, 493] on button "Next" at bounding box center [860, 503] width 68 height 28
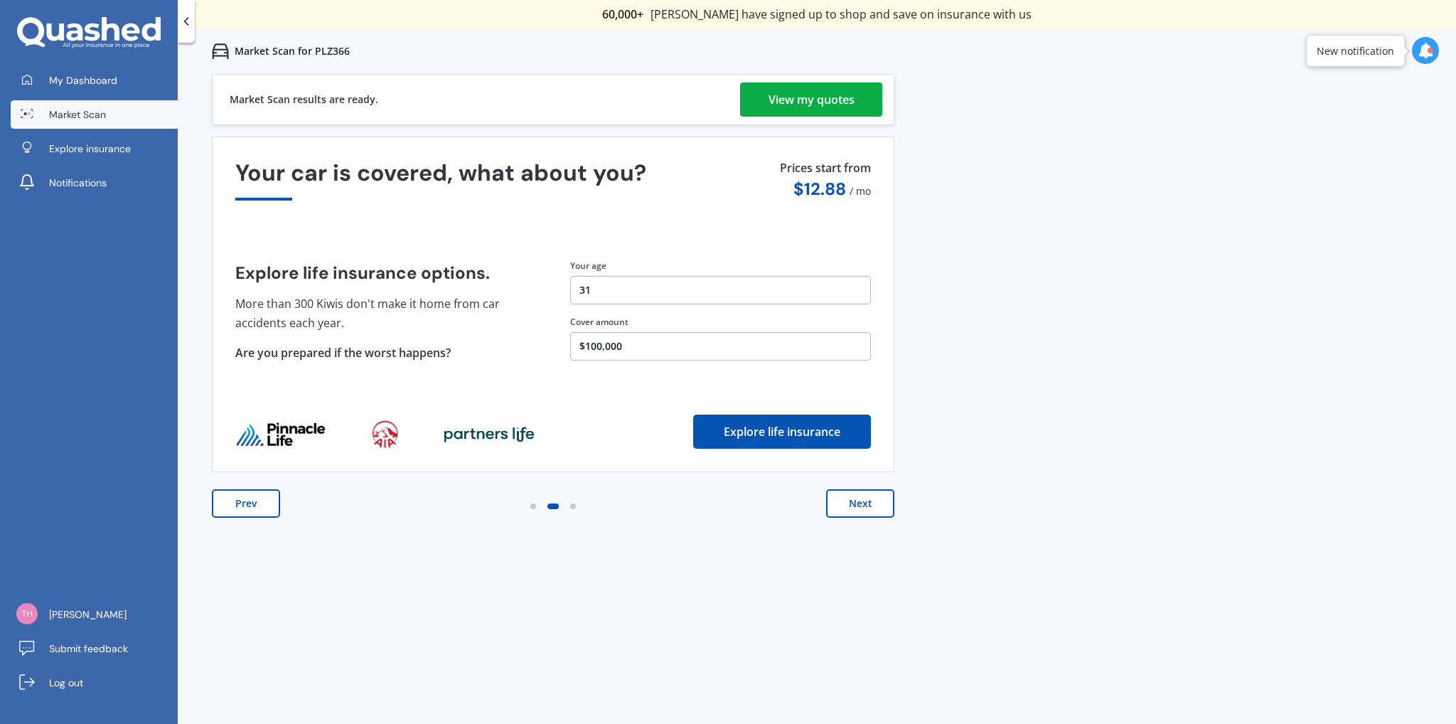
click at [816, 97] on div "View my quotes" at bounding box center [812, 99] width 86 height 34
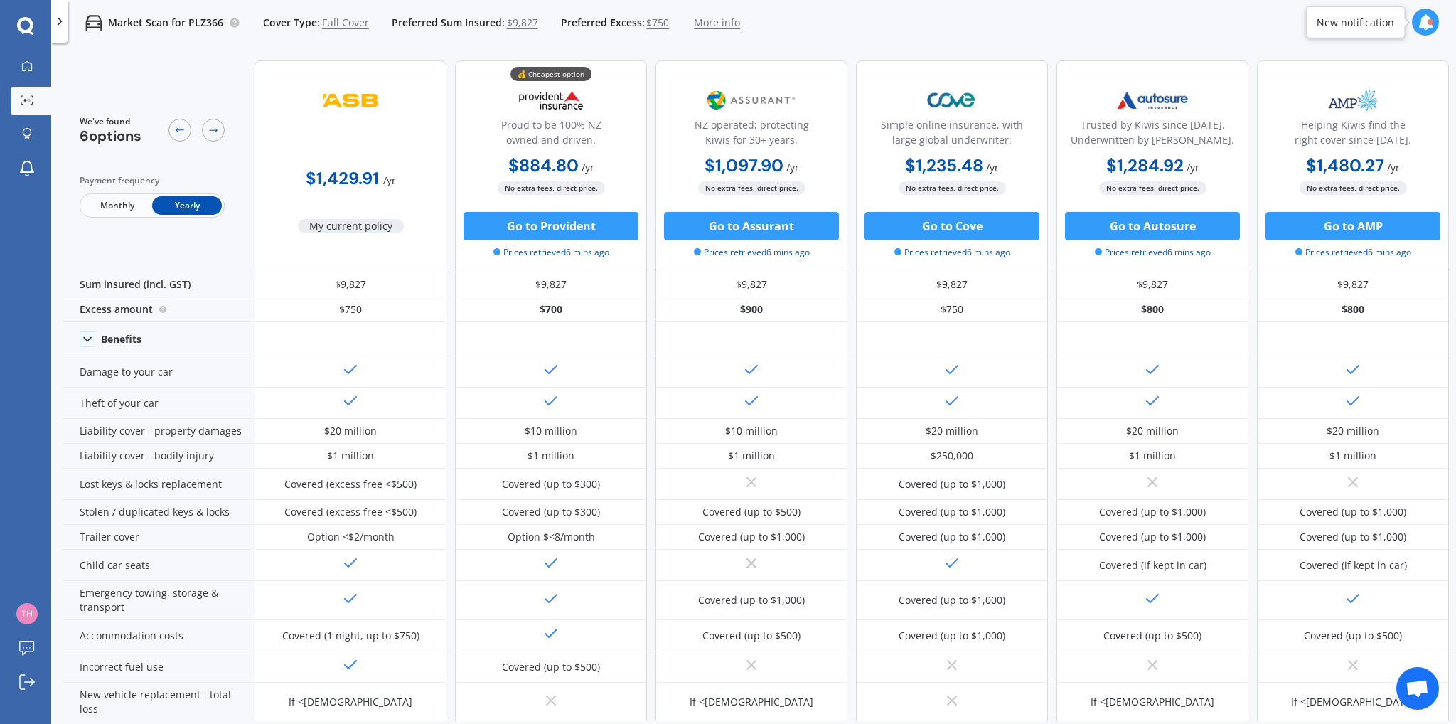
drag, startPoint x: 505, startPoint y: 79, endPoint x: 609, endPoint y: 109, distance: 108.0
click at [600, 112] on div "💰 Cheapest option Proud to be 100% NZ owned and driven. $884.80 / yr $884.80 / …" at bounding box center [551, 166] width 192 height 212
click at [899, 29] on div "Market Scan for PLZ366 Cover Type: Full Cover Preferred Sum Insured: $9,827 Pre…" at bounding box center [753, 22] width 1405 height 45
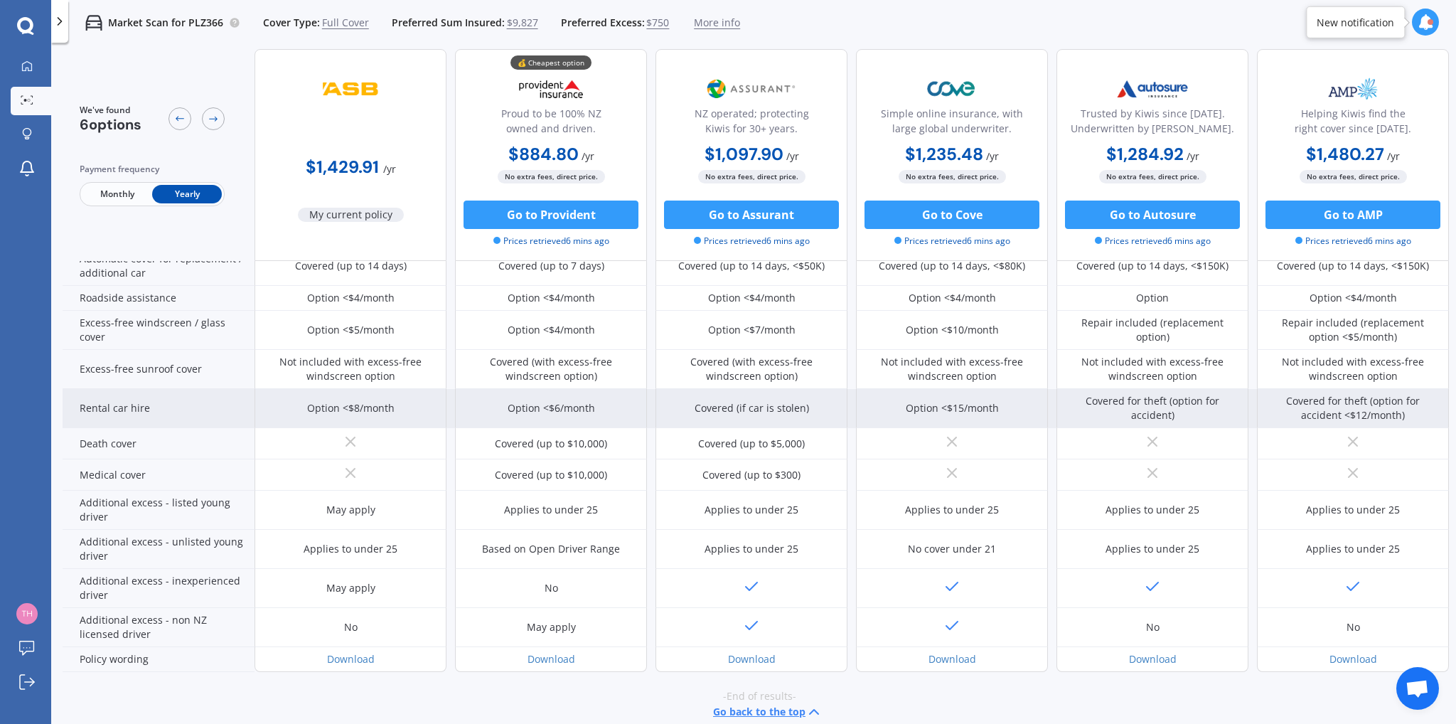
scroll to position [486, 0]
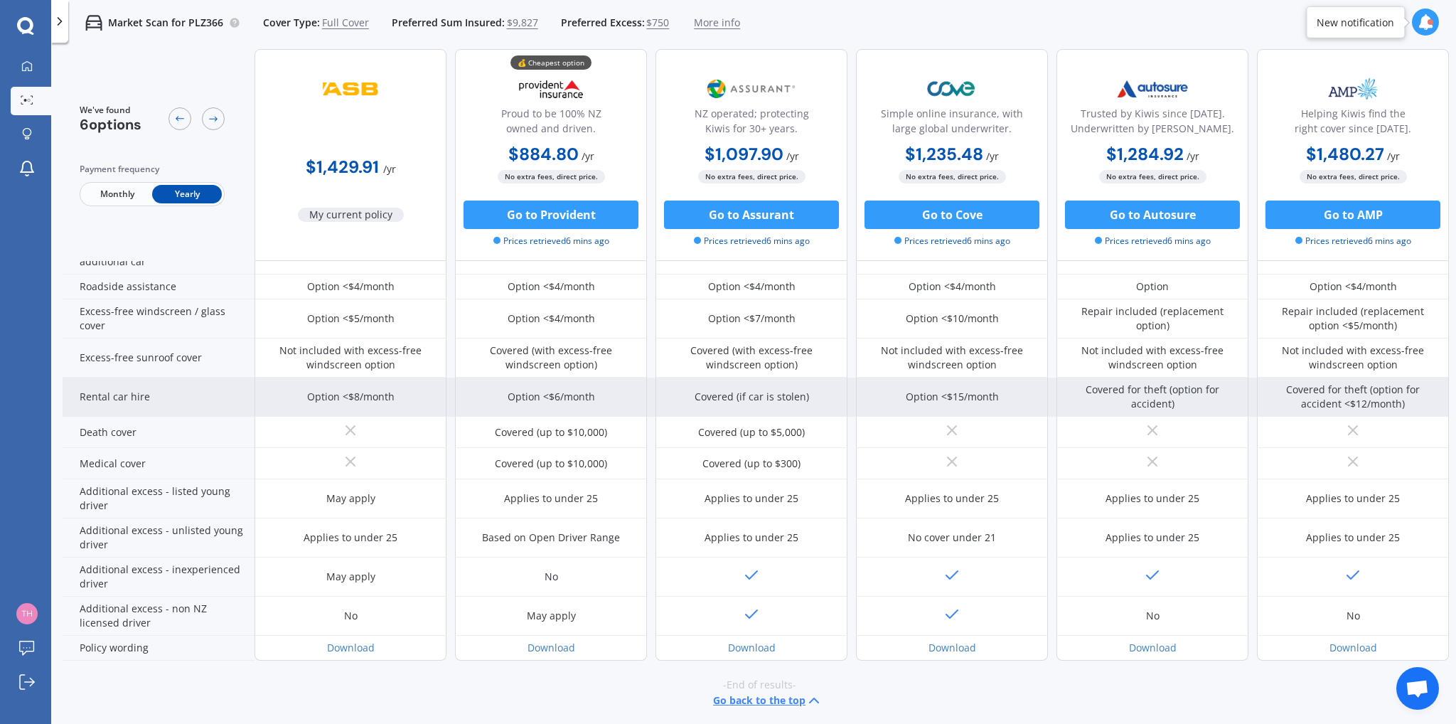
drag, startPoint x: 459, startPoint y: 326, endPoint x: 464, endPoint y: 379, distance: 53.6
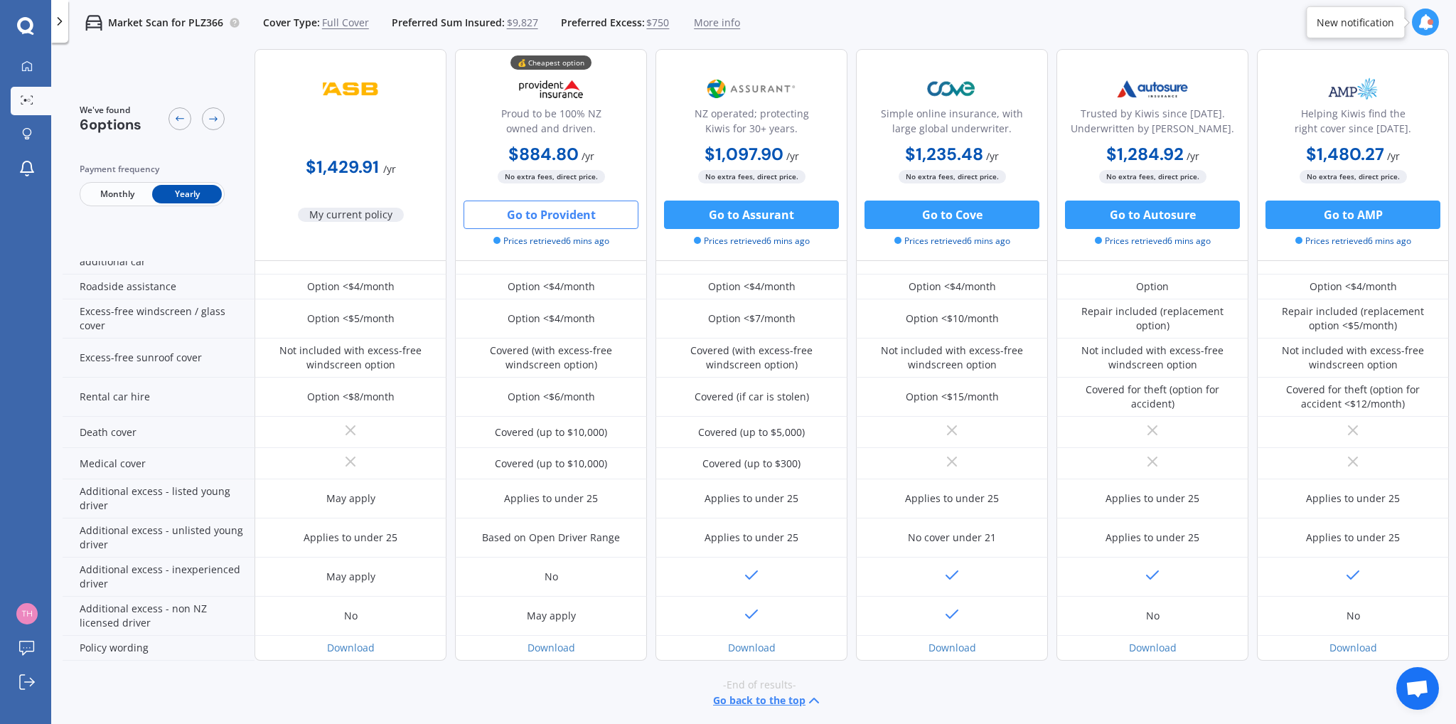
click at [577, 214] on button "Go to Provident" at bounding box center [551, 214] width 175 height 28
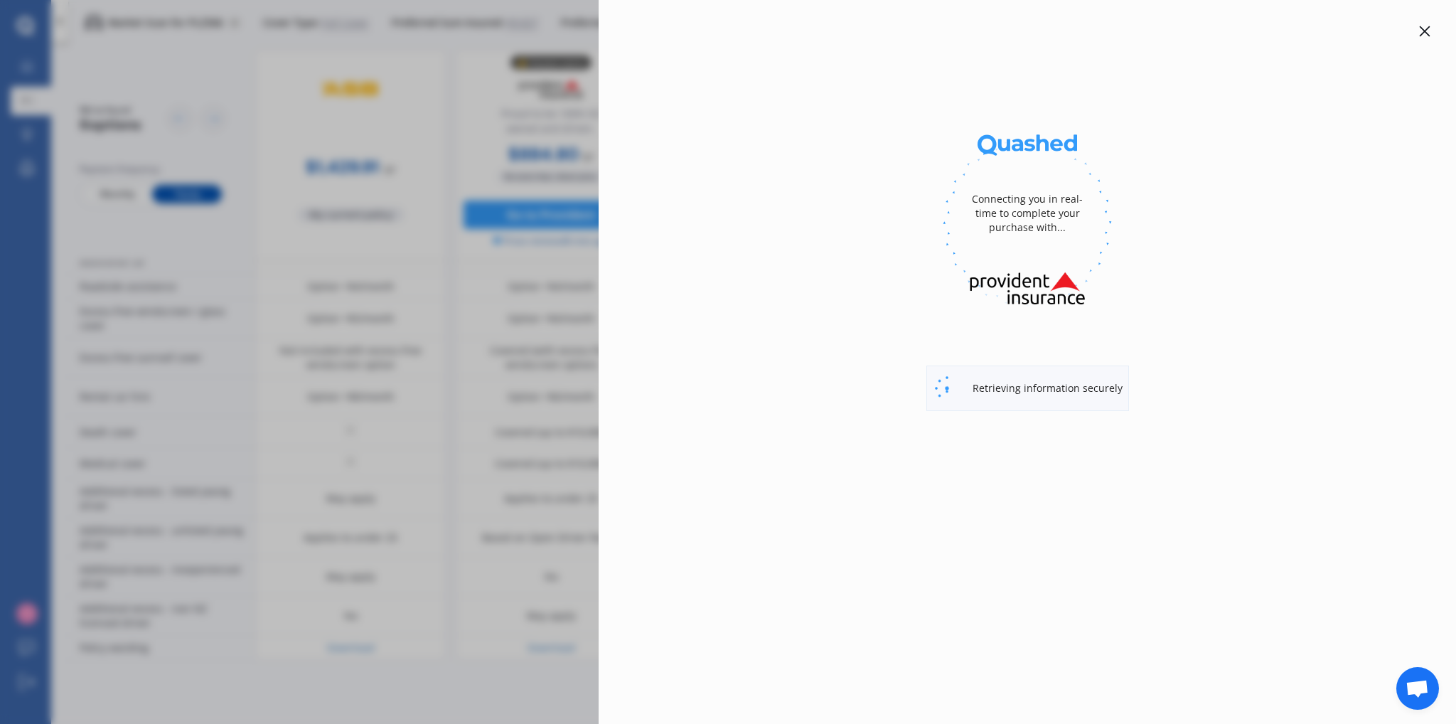
select select "full"
select select "[STREET_ADDRESS]"
select select "TOYOTA"
select select "AQUA"
select select "NO"
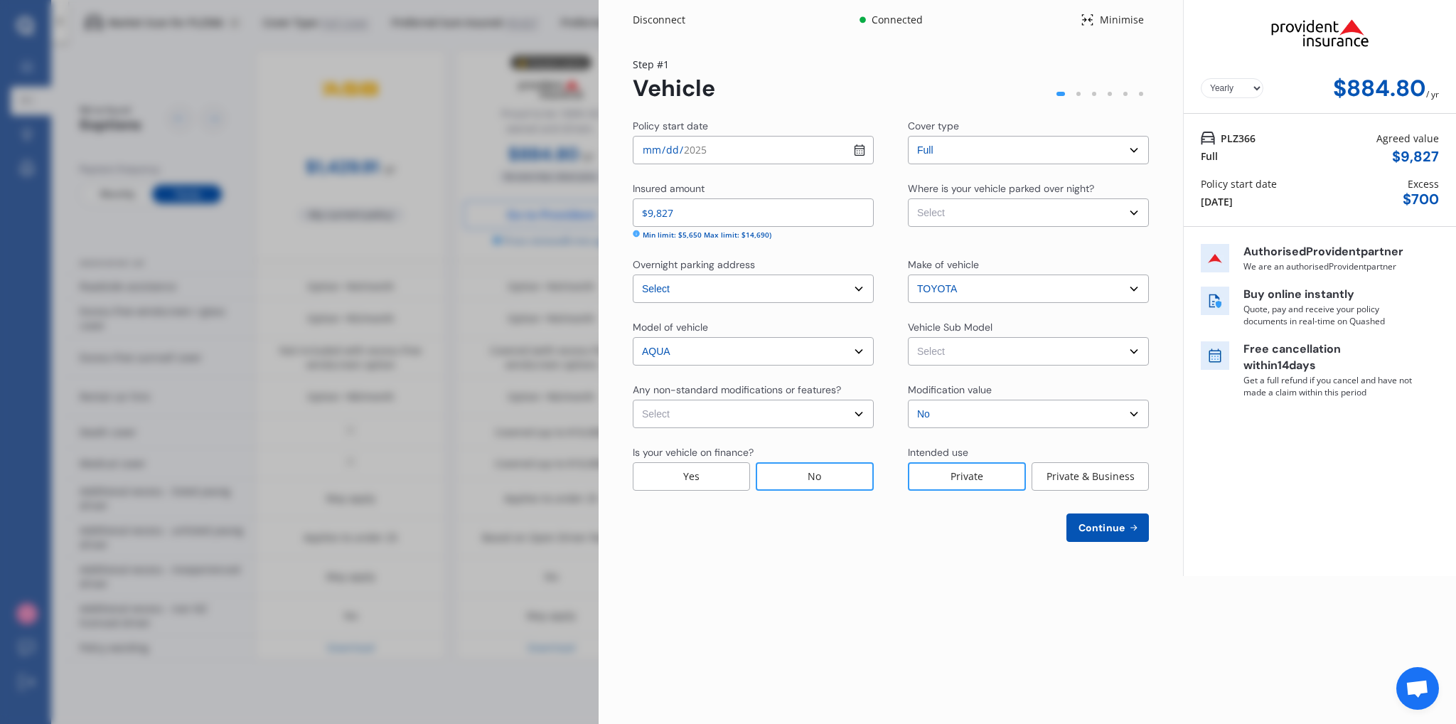
click at [1260, 89] on select "Yearly Monthly" at bounding box center [1232, 88] width 63 height 20
click at [759, 424] on select "Select None [MEDICAL_DATA] System(NOS) Roll Cage Full Racing Harness" at bounding box center [753, 414] width 241 height 28
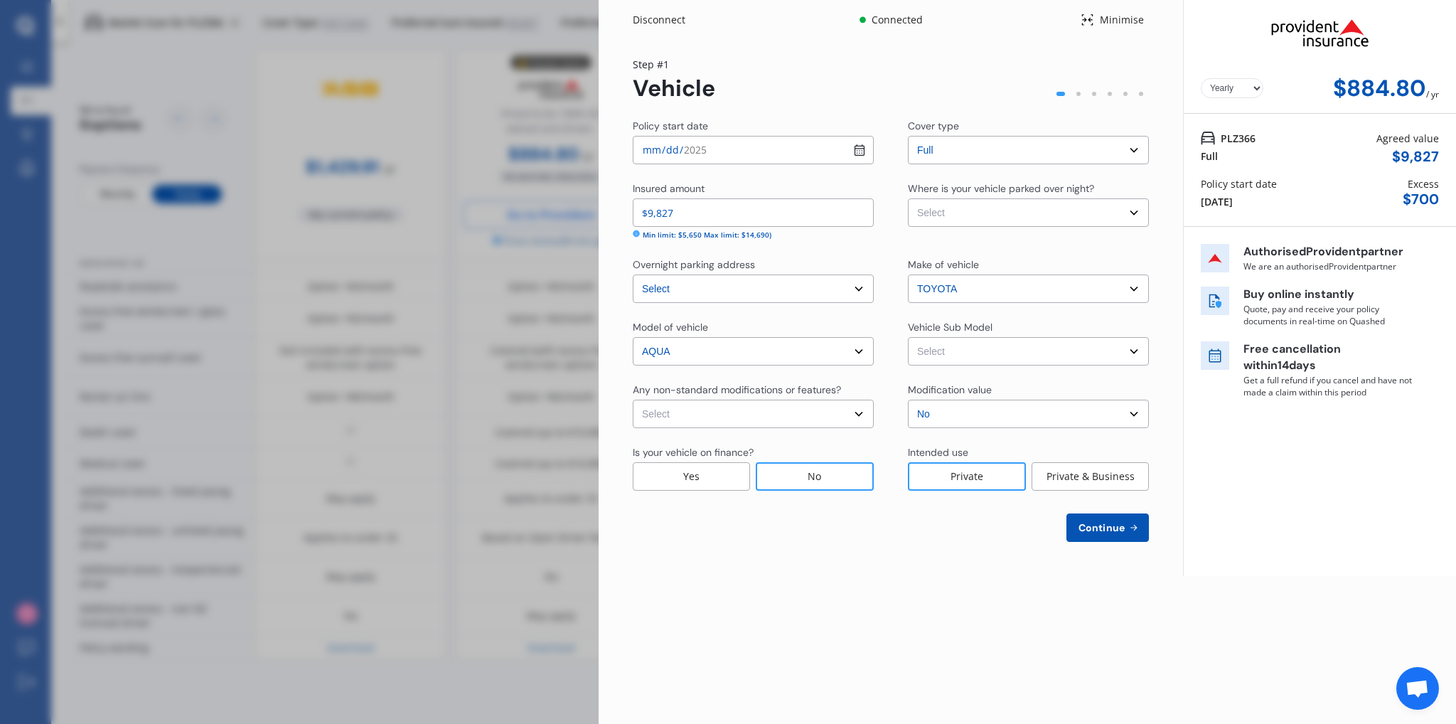
click at [449, 114] on div "Disconnect Connected Minimise Yearly Monthly $884.80 / yr Step # 1 Vehicle Poli…" at bounding box center [728, 362] width 1456 height 724
click at [1096, 26] on div "Minimise" at bounding box center [1121, 20] width 55 height 14
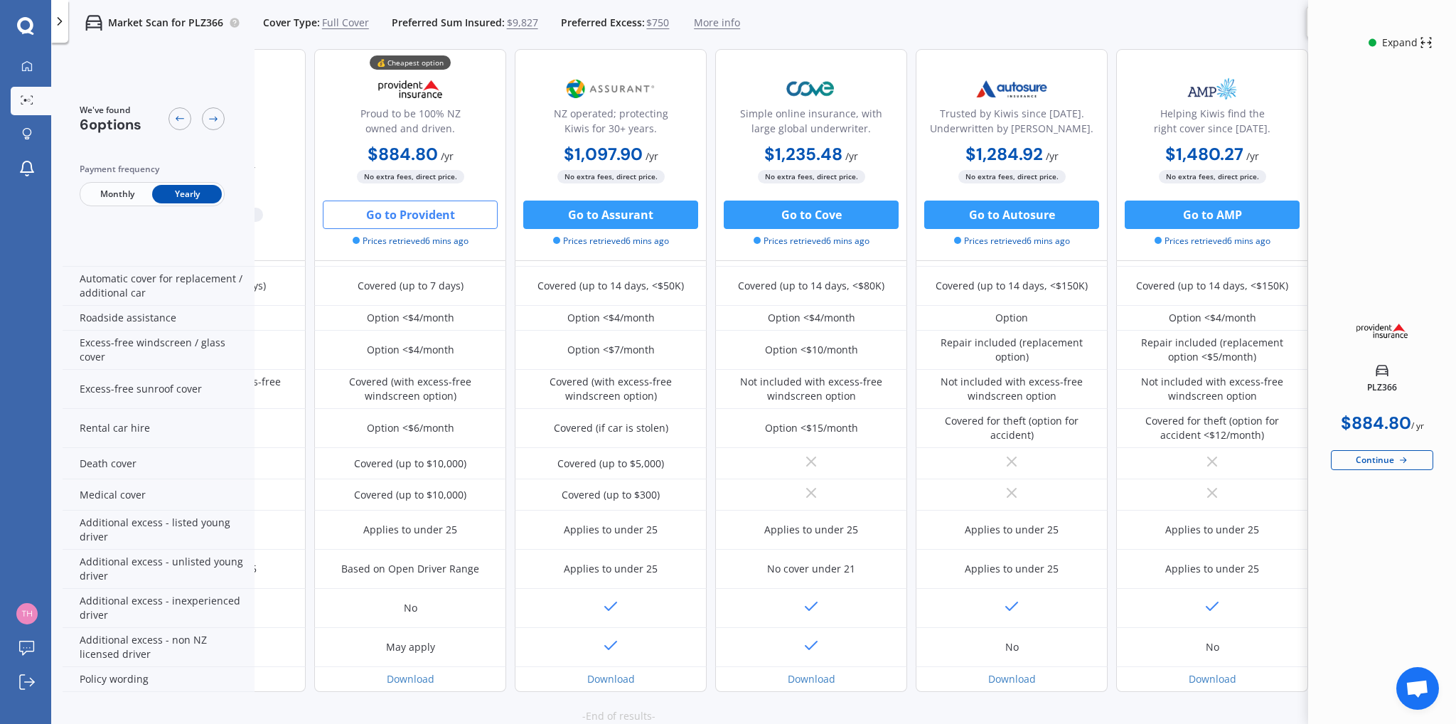
scroll to position [498, 148]
